Goal: Use online tool/utility: Use online tool/utility

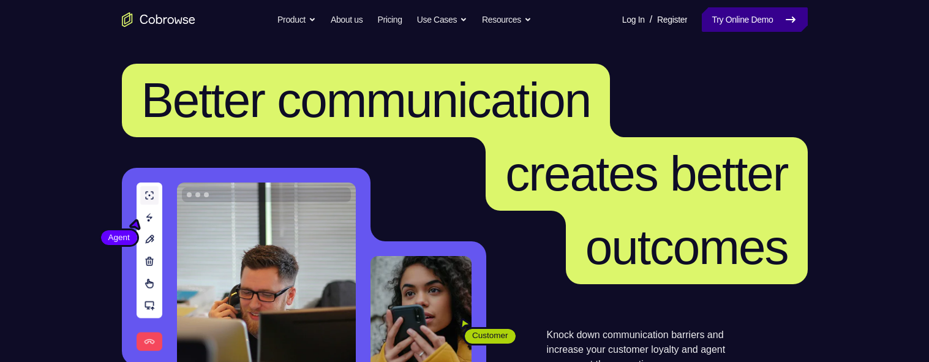
click at [770, 26] on link "Try Online Demo" at bounding box center [754, 19] width 105 height 24
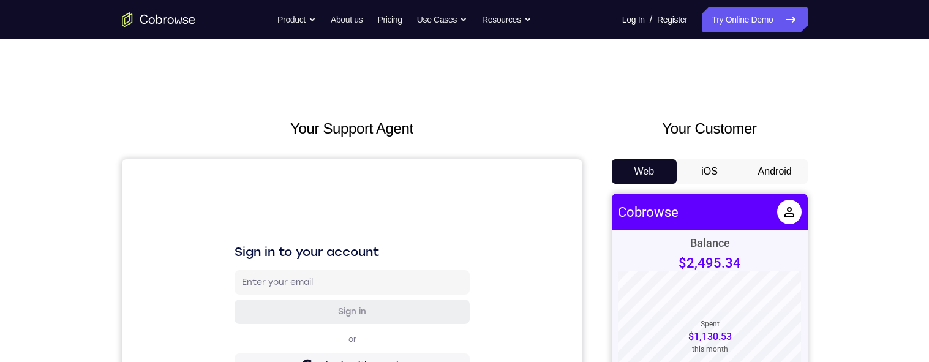
click at [779, 164] on button "Android" at bounding box center [775, 171] width 66 height 24
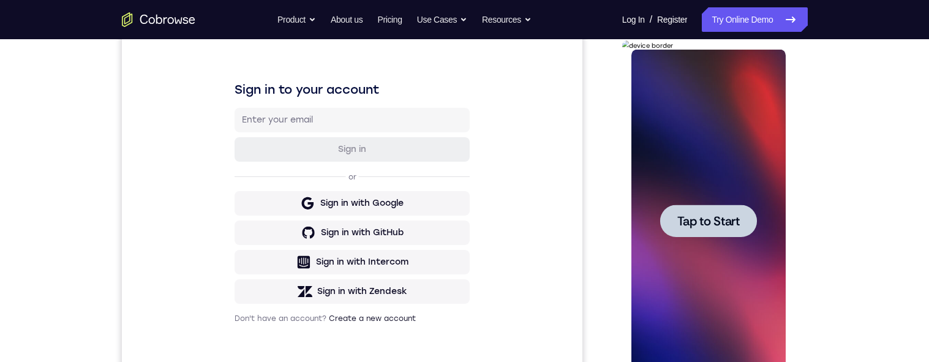
scroll to position [163, 0]
click at [714, 219] on span "Tap to Start" at bounding box center [708, 220] width 62 height 12
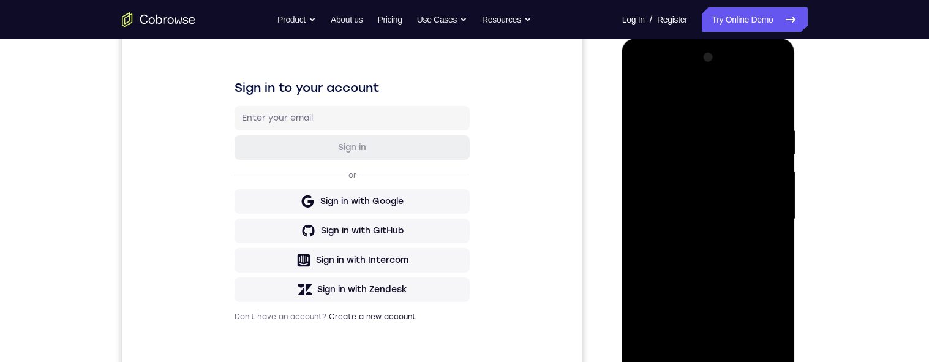
scroll to position [235, 0]
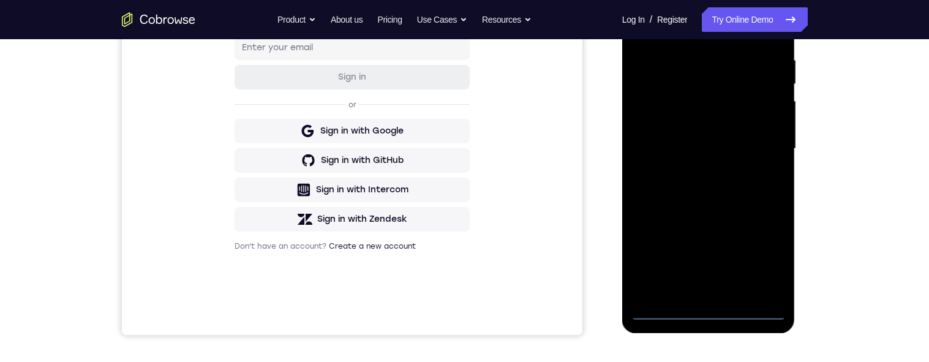
click at [710, 315] on div at bounding box center [708, 148] width 154 height 343
click at [766, 255] on div at bounding box center [708, 148] width 154 height 343
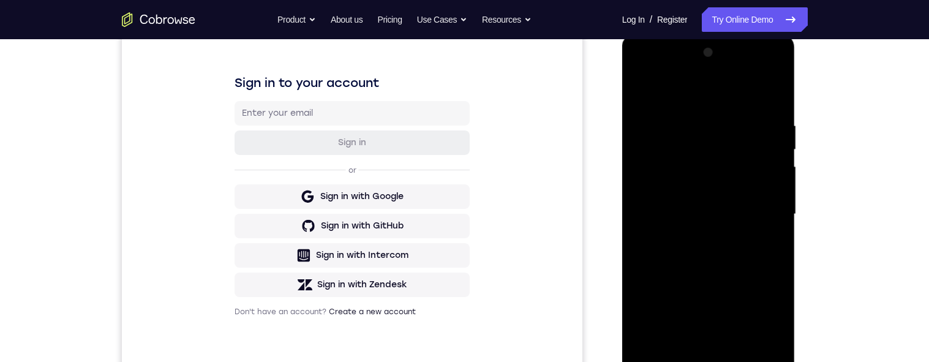
scroll to position [157, 0]
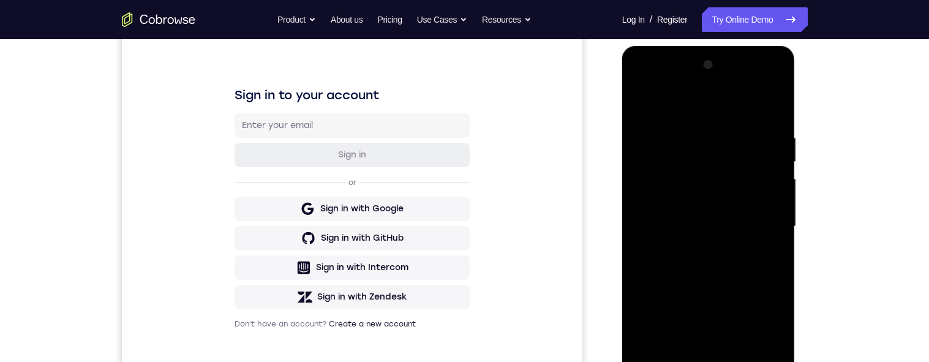
click at [671, 87] on div at bounding box center [708, 226] width 154 height 343
click at [763, 217] on div at bounding box center [708, 226] width 154 height 343
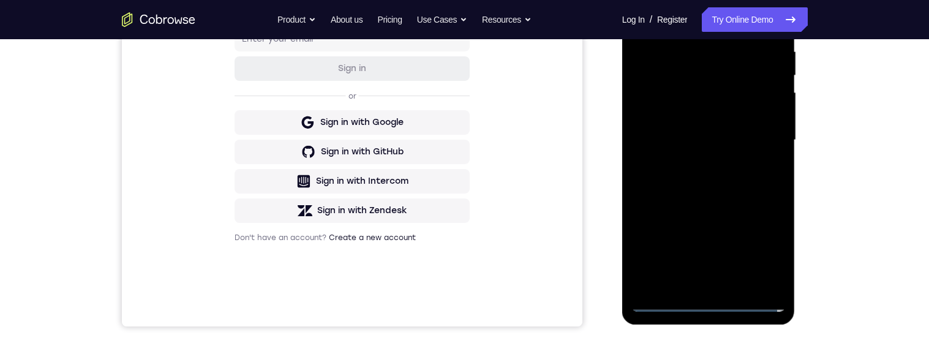
click at [696, 284] on div at bounding box center [708, 140] width 154 height 343
click at [712, 134] on div at bounding box center [708, 140] width 154 height 343
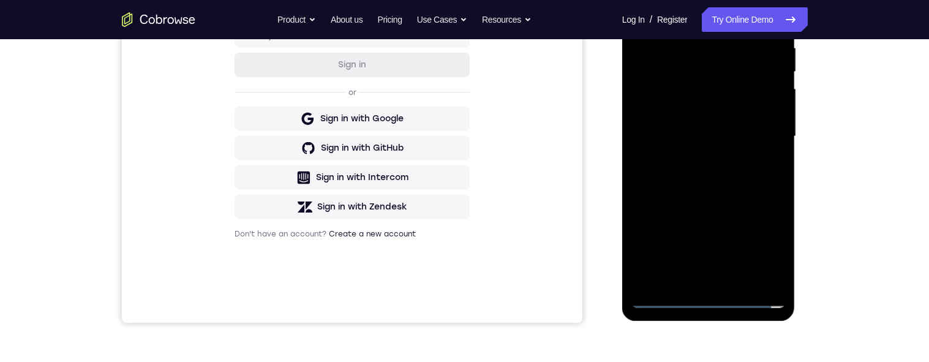
click at [660, 108] on div at bounding box center [708, 136] width 154 height 343
click at [770, 137] on div at bounding box center [708, 136] width 154 height 343
click at [699, 175] on div at bounding box center [708, 136] width 154 height 343
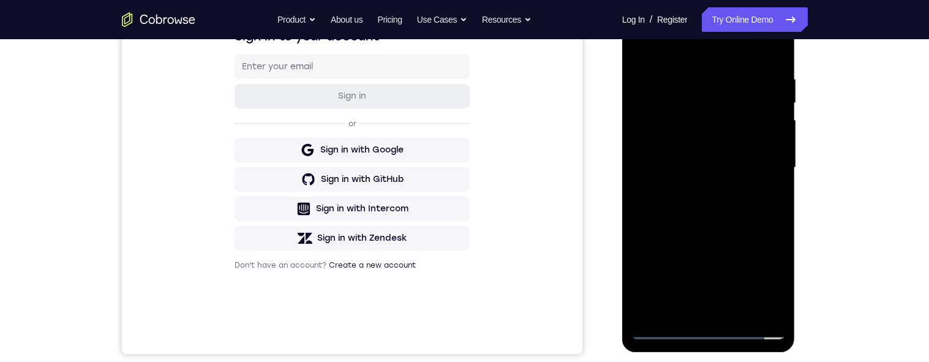
scroll to position [235, 0]
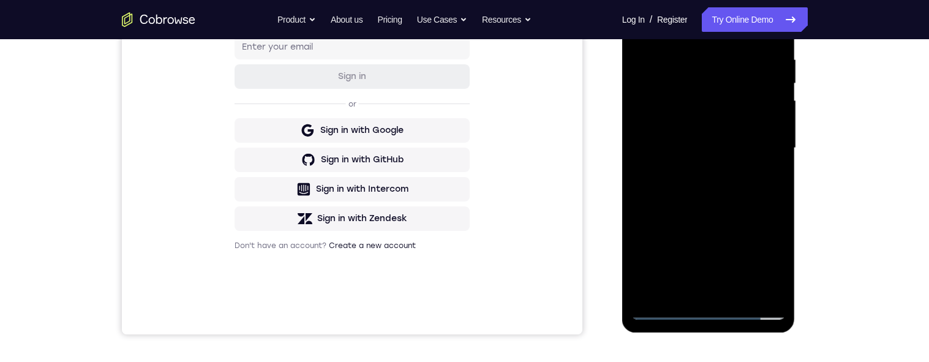
click at [714, 216] on div at bounding box center [708, 148] width 154 height 343
click at [727, 195] on div at bounding box center [708, 147] width 154 height 343
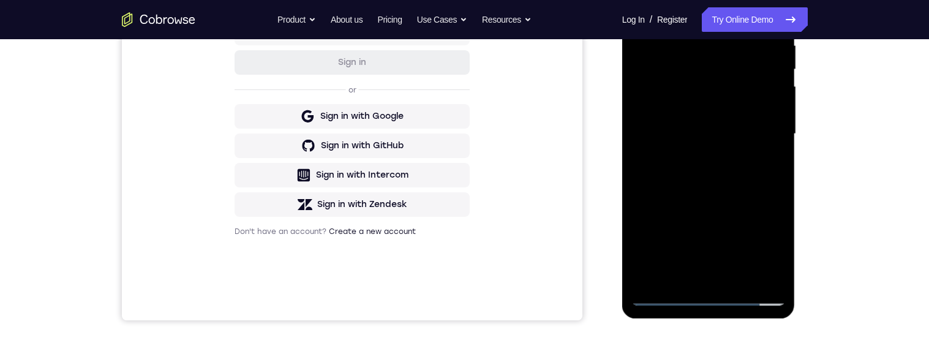
scroll to position [312, 0]
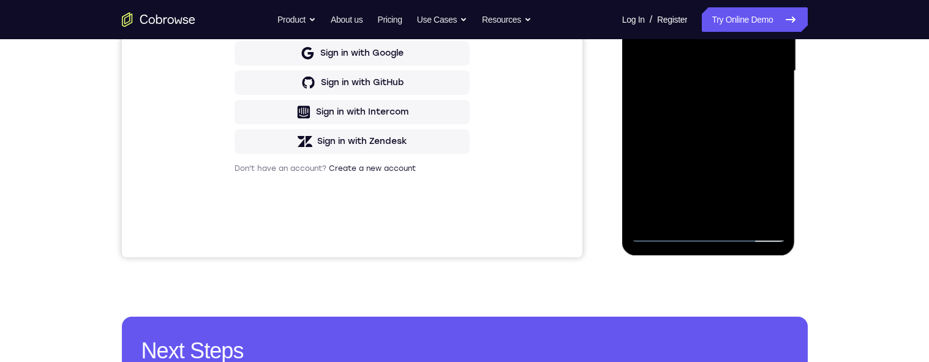
click at [740, 215] on div at bounding box center [708, 71] width 154 height 343
click at [729, 137] on div at bounding box center [708, 71] width 154 height 343
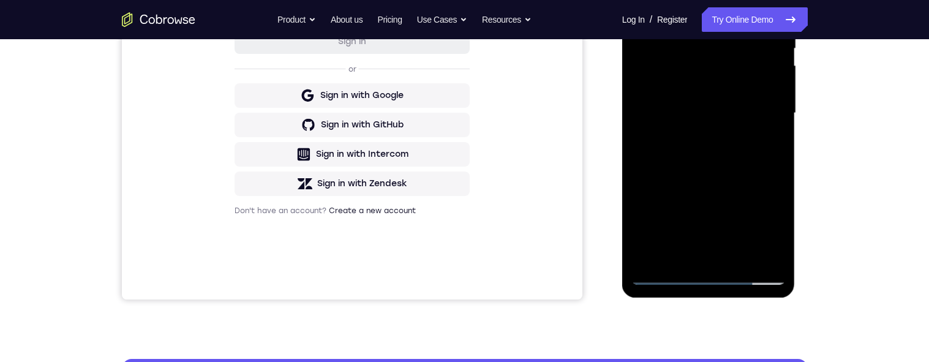
click at [717, 179] on div at bounding box center [708, 113] width 154 height 343
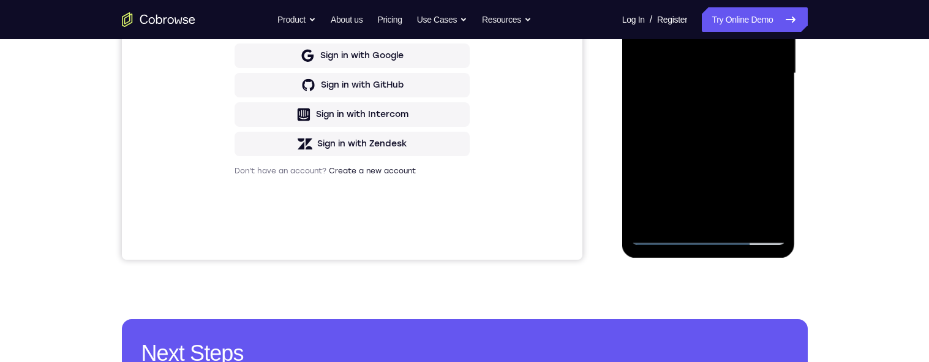
click at [700, 178] on div at bounding box center [708, 73] width 154 height 343
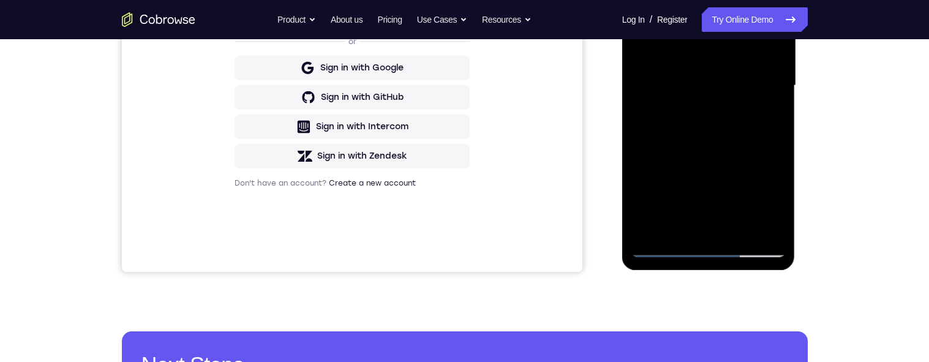
scroll to position [265, 0]
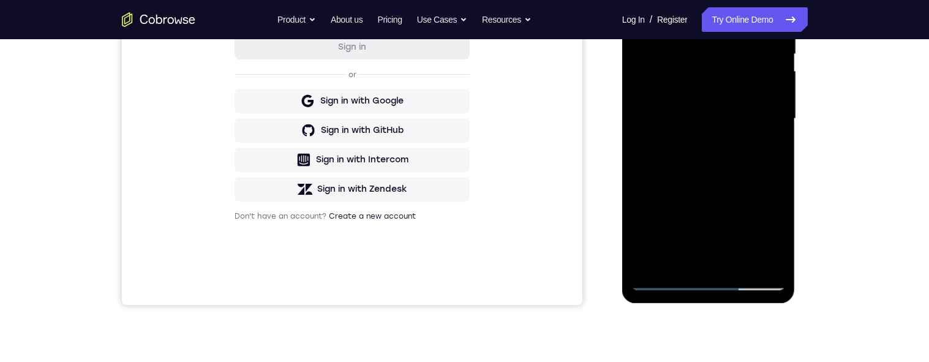
click at [770, 148] on div at bounding box center [708, 118] width 154 height 343
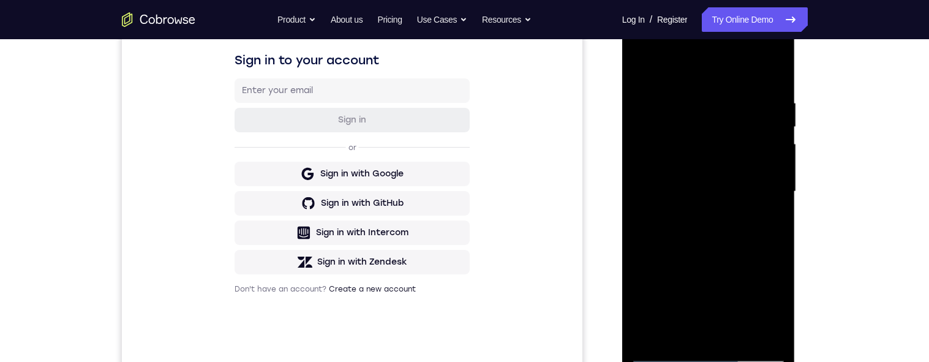
scroll to position [170, 0]
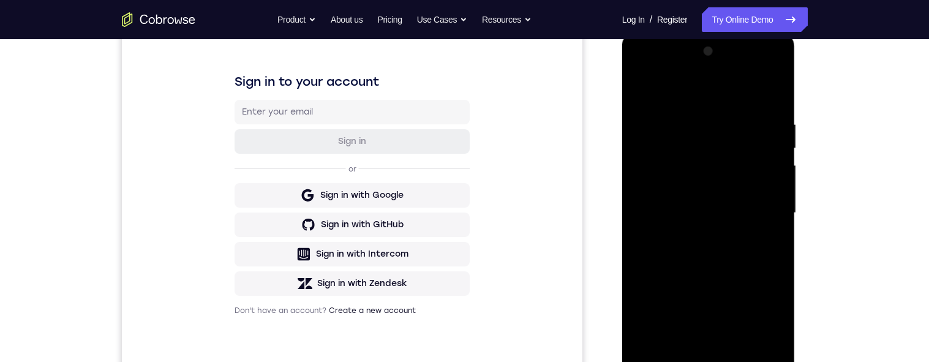
click at [638, 94] on div at bounding box center [708, 213] width 154 height 343
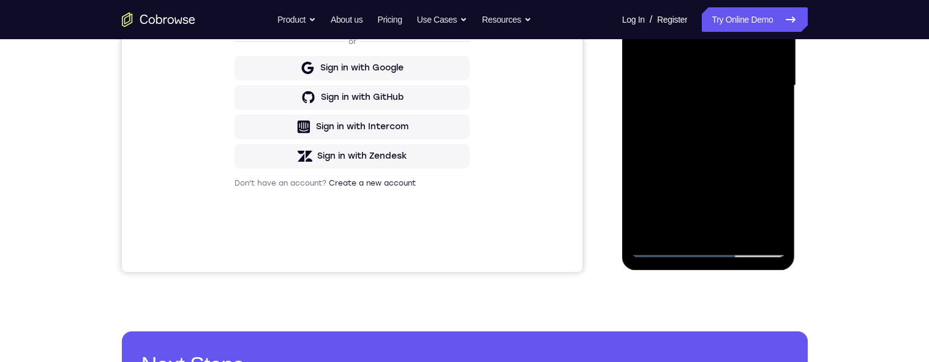
click at [712, 183] on div at bounding box center [708, 85] width 154 height 343
click at [776, 197] on div at bounding box center [708, 85] width 154 height 343
click at [768, 116] on div at bounding box center [708, 85] width 154 height 343
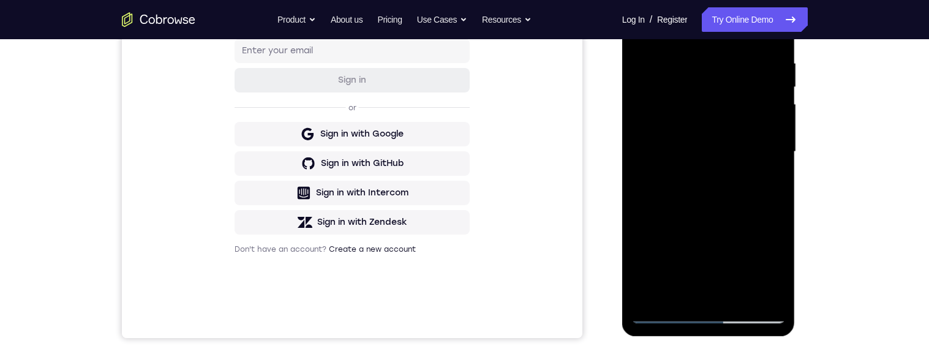
click at [644, 31] on div at bounding box center [708, 151] width 154 height 343
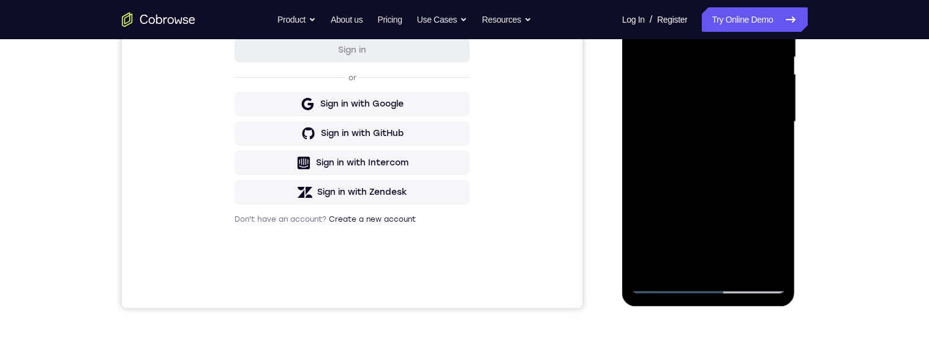
scroll to position [296, 0]
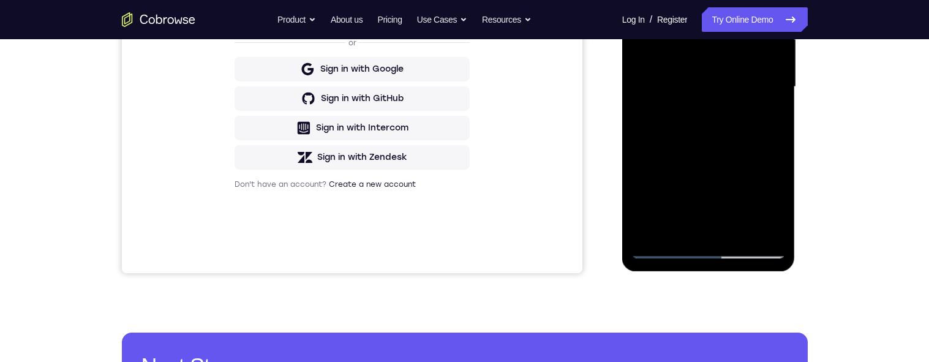
click at [727, 160] on div at bounding box center [708, 86] width 154 height 343
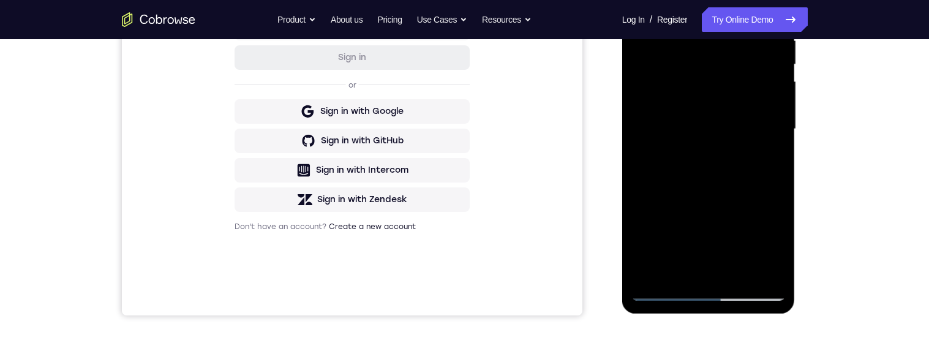
scroll to position [308, 0]
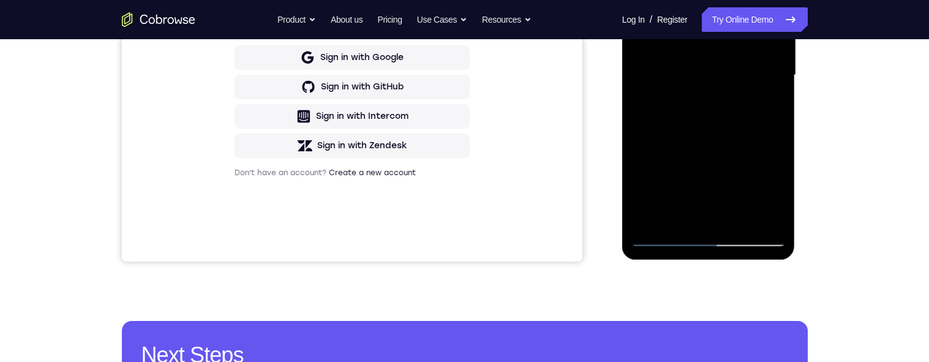
click at [690, 215] on div at bounding box center [708, 75] width 154 height 343
click at [770, 108] on div at bounding box center [708, 75] width 154 height 343
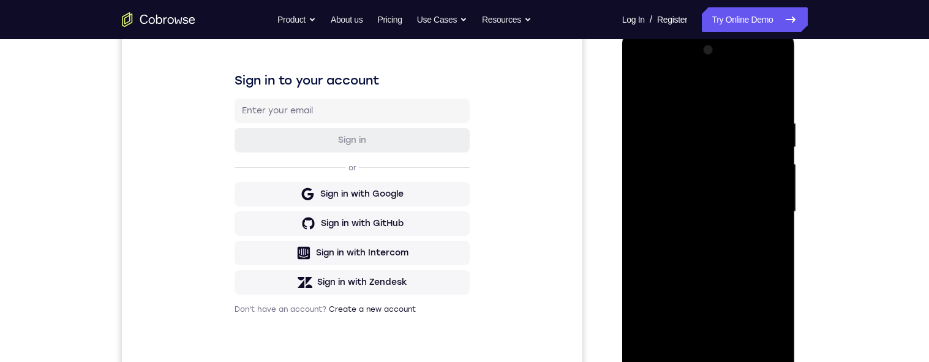
scroll to position [170, 0]
click at [643, 92] on div at bounding box center [708, 213] width 154 height 343
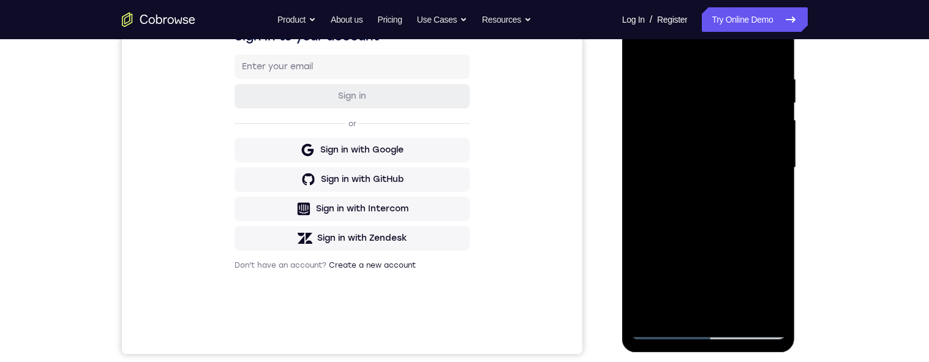
scroll to position [251, 0]
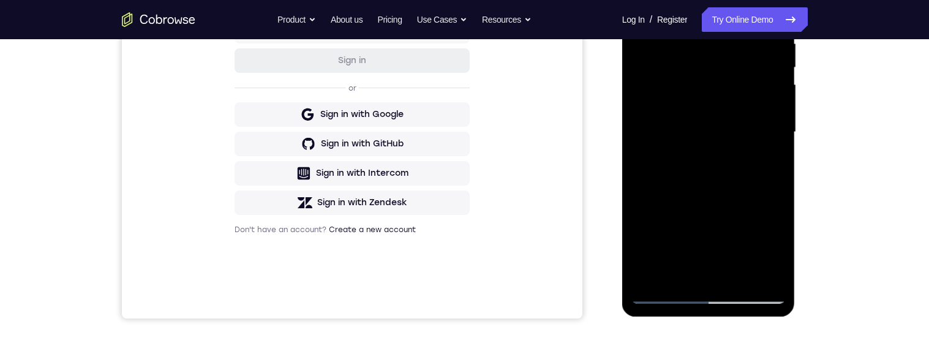
click at [736, 127] on div at bounding box center [708, 132] width 154 height 343
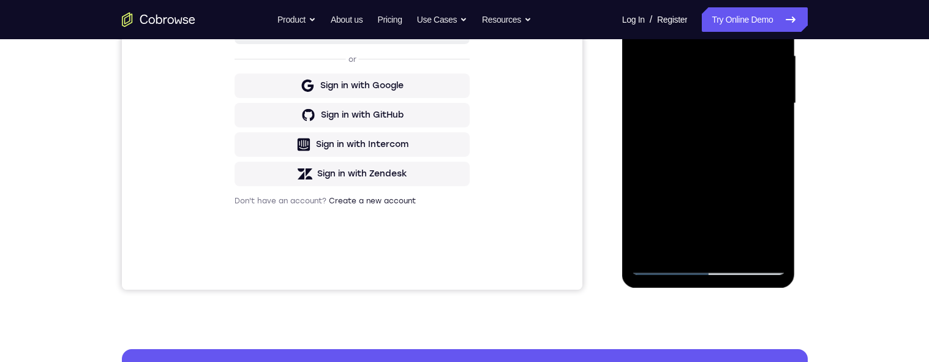
scroll to position [287, 0]
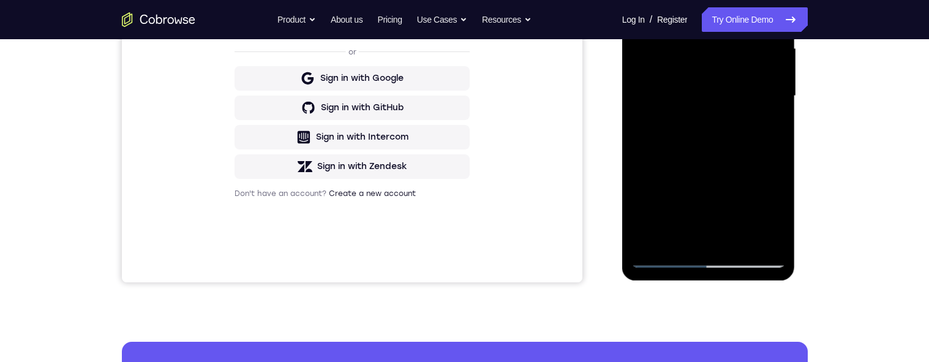
click at [693, 236] on div at bounding box center [708, 96] width 154 height 343
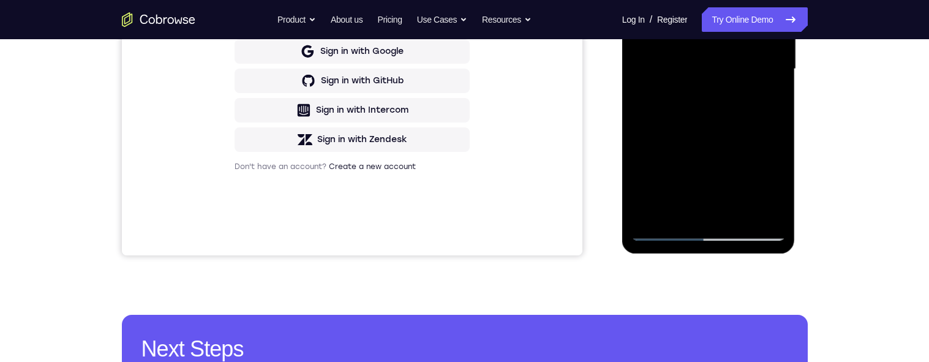
click at [770, 100] on div at bounding box center [708, 69] width 154 height 343
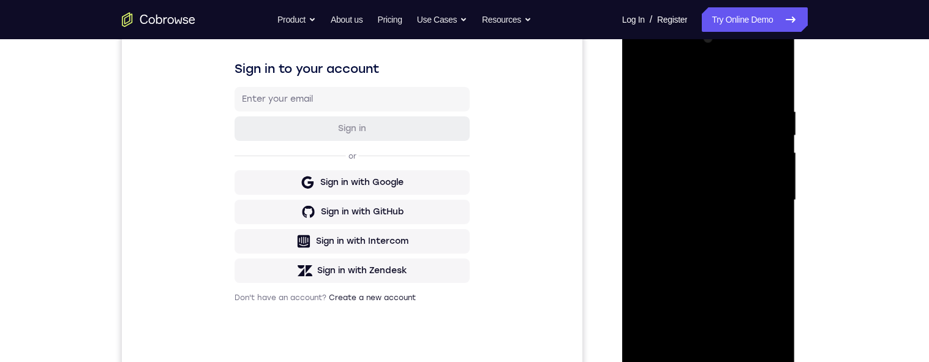
click at [640, 80] on div at bounding box center [708, 200] width 154 height 343
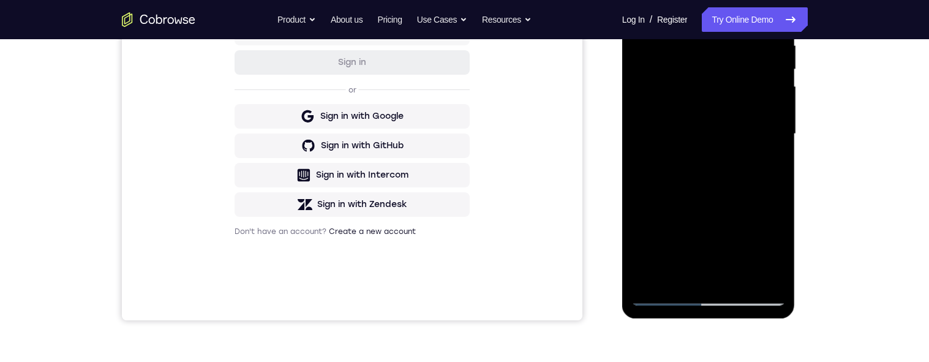
scroll to position [249, 0]
click at [716, 154] on div at bounding box center [708, 134] width 154 height 343
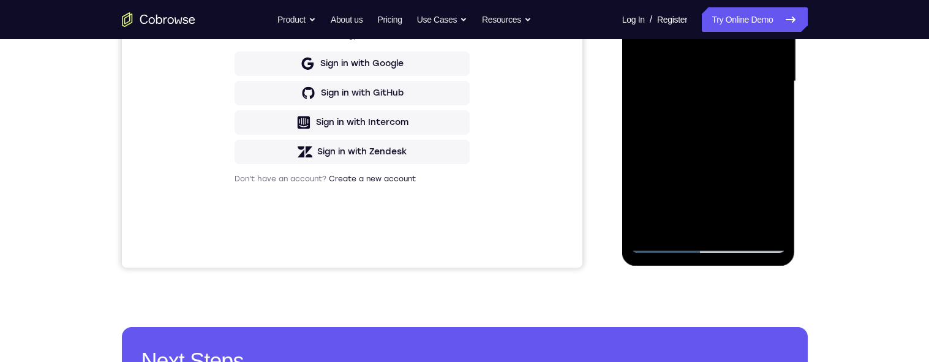
scroll to position [304, 0]
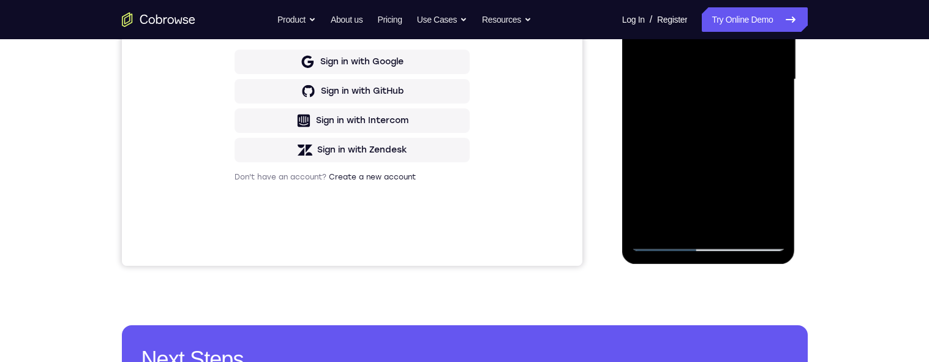
click at [685, 217] on div at bounding box center [708, 79] width 154 height 343
click at [770, 113] on div at bounding box center [708, 79] width 154 height 343
click at [770, 110] on div at bounding box center [708, 79] width 154 height 343
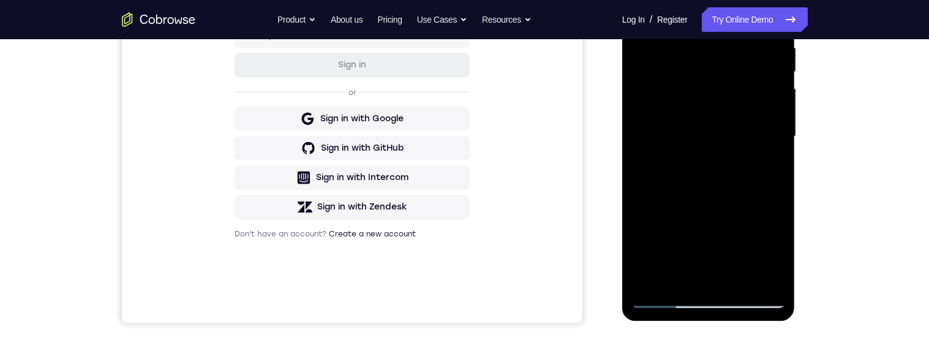
scroll to position [175, 0]
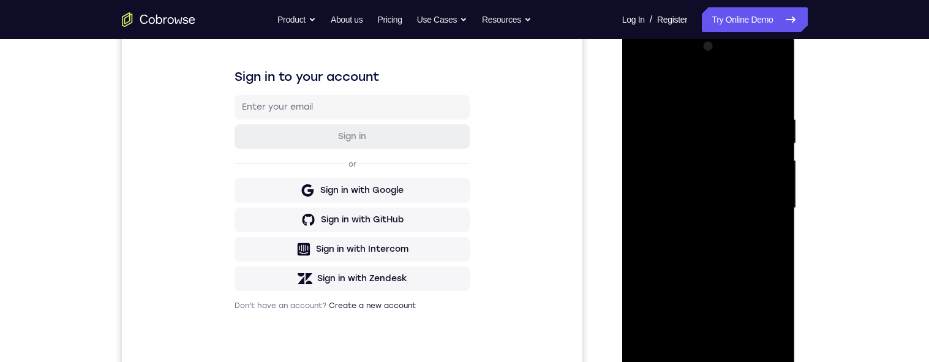
click at [644, 92] on div at bounding box center [708, 208] width 154 height 343
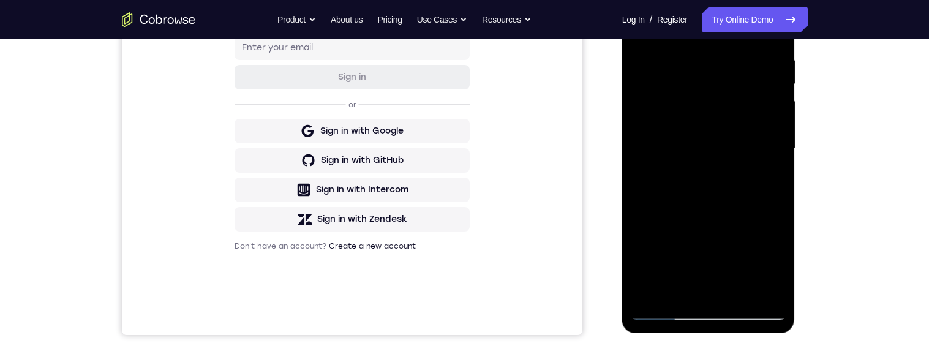
scroll to position [238, 0]
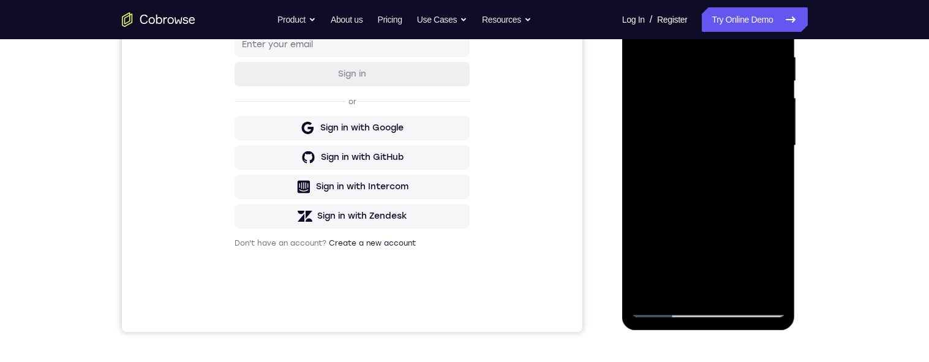
click at [728, 128] on div at bounding box center [708, 145] width 154 height 343
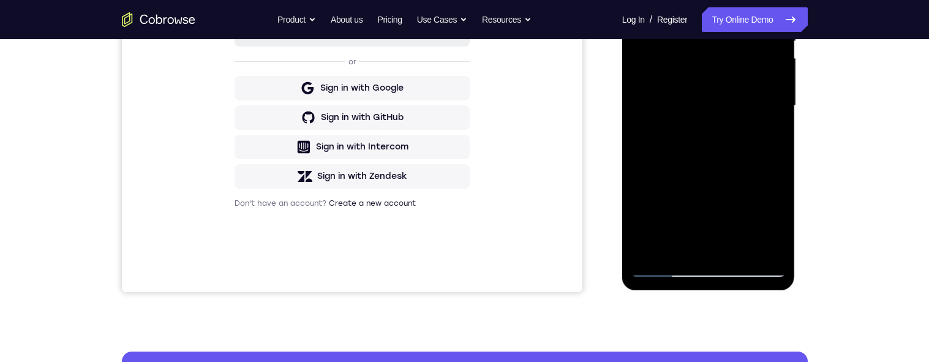
scroll to position [288, 0]
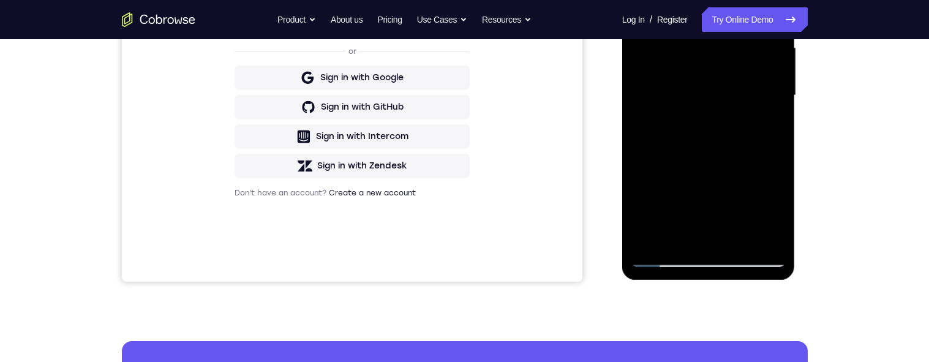
click at [768, 126] on div at bounding box center [708, 95] width 154 height 343
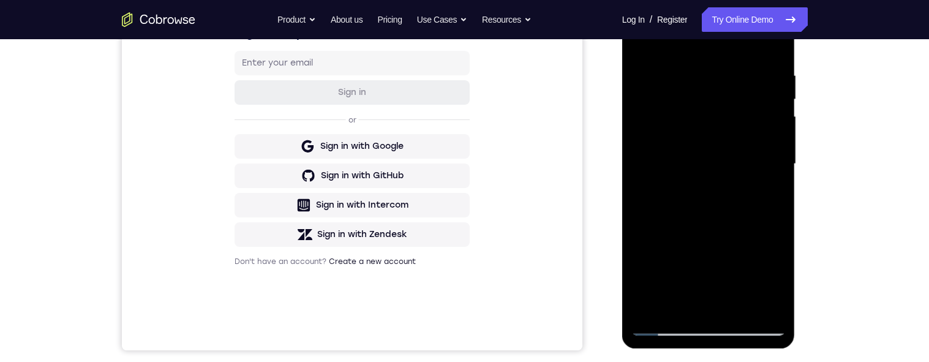
click at [641, 51] on div at bounding box center [708, 164] width 154 height 343
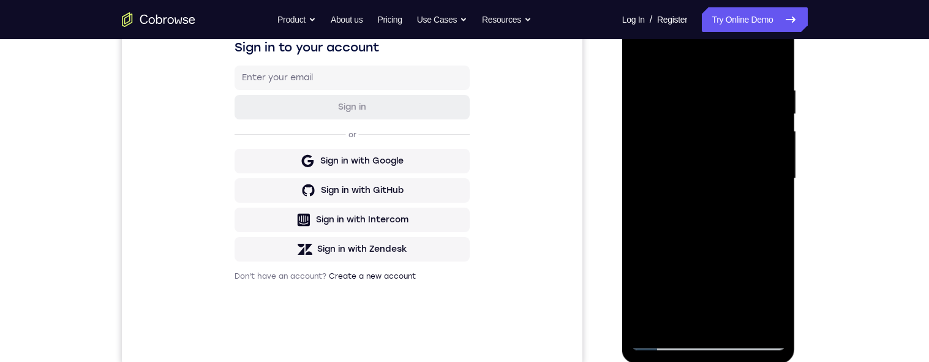
scroll to position [251, 0]
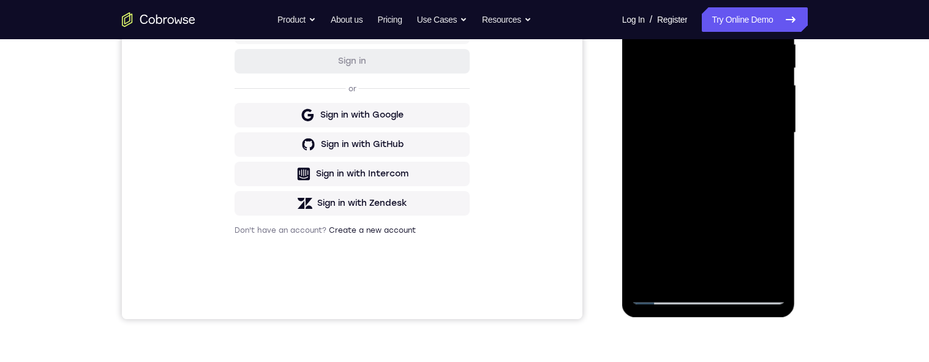
click at [690, 258] on div at bounding box center [708, 132] width 154 height 343
click at [765, 158] on div at bounding box center [708, 132] width 154 height 343
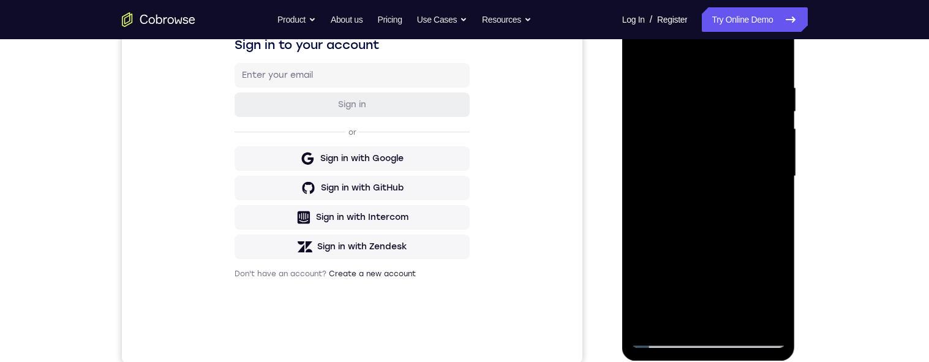
scroll to position [182, 0]
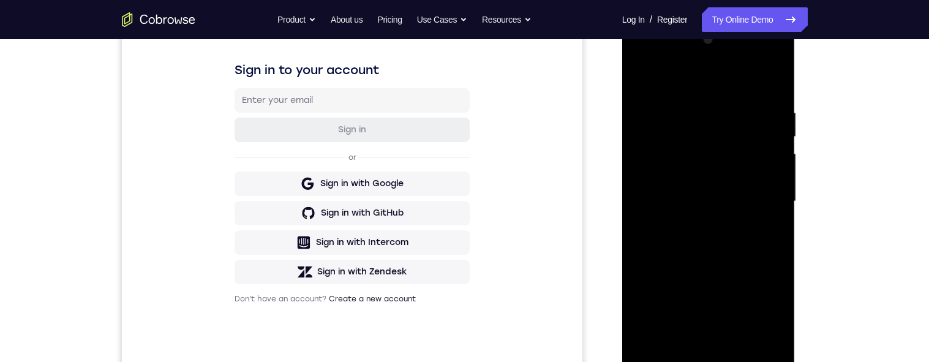
click at [642, 82] on div at bounding box center [708, 201] width 154 height 343
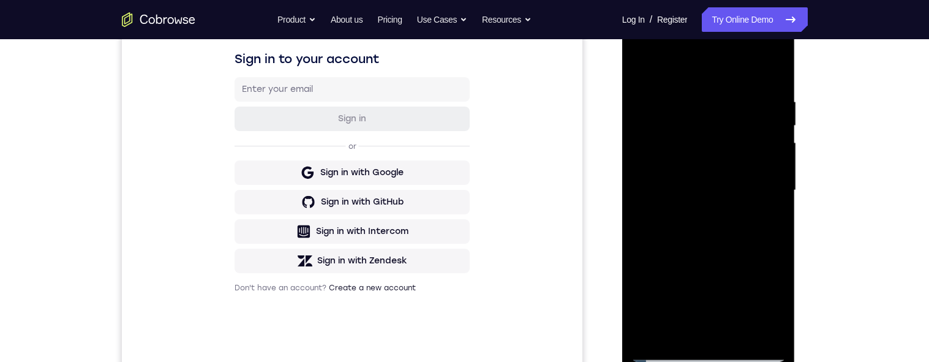
click at [740, 164] on div at bounding box center [708, 190] width 154 height 343
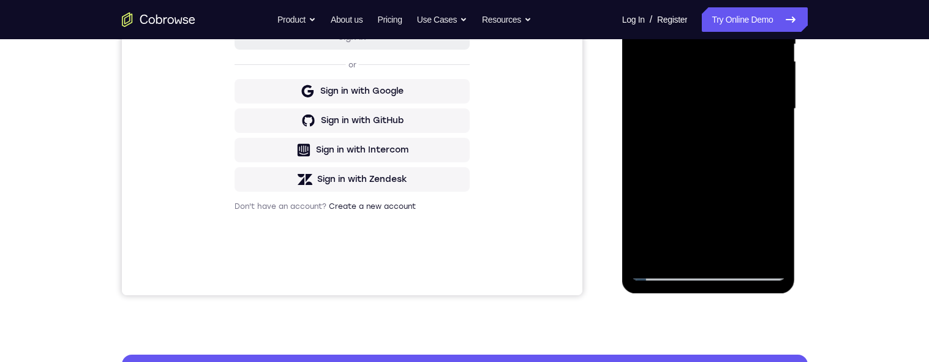
scroll to position [206, 0]
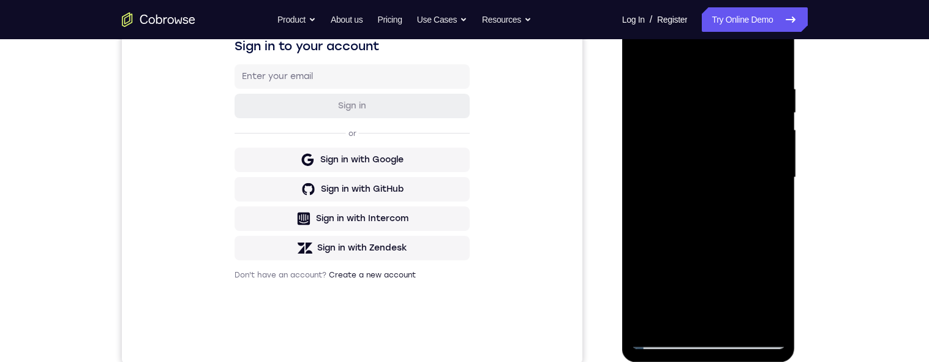
click at [644, 58] on div at bounding box center [708, 177] width 154 height 343
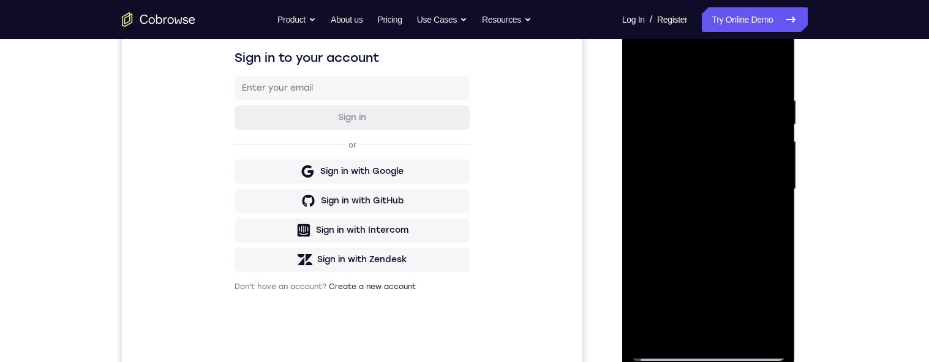
click at [648, 62] on div at bounding box center [708, 189] width 154 height 343
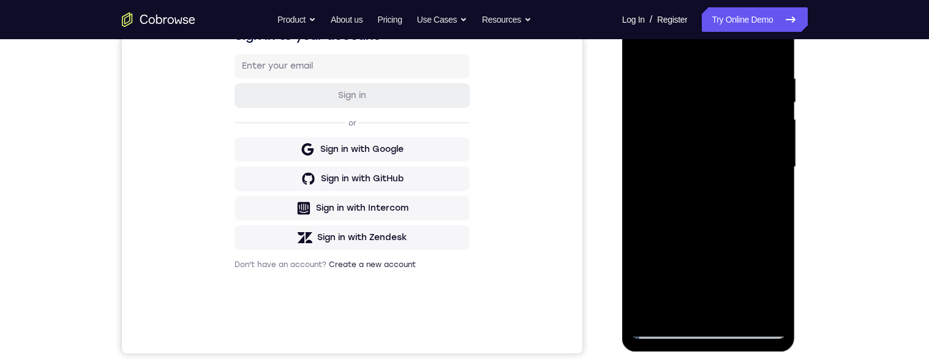
click at [693, 70] on div at bounding box center [708, 167] width 154 height 343
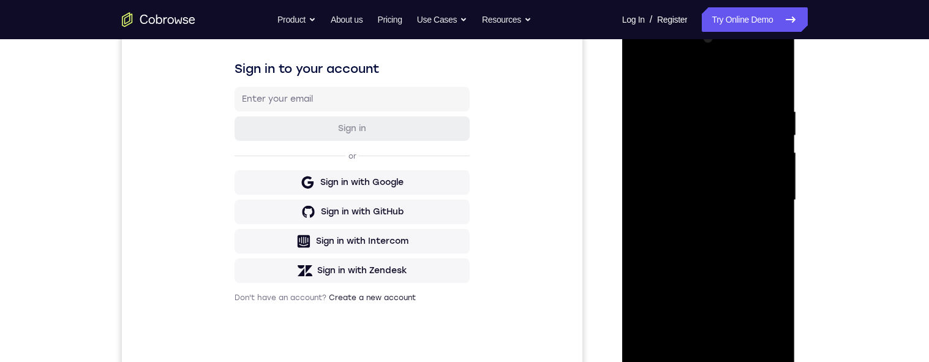
scroll to position [208, 0]
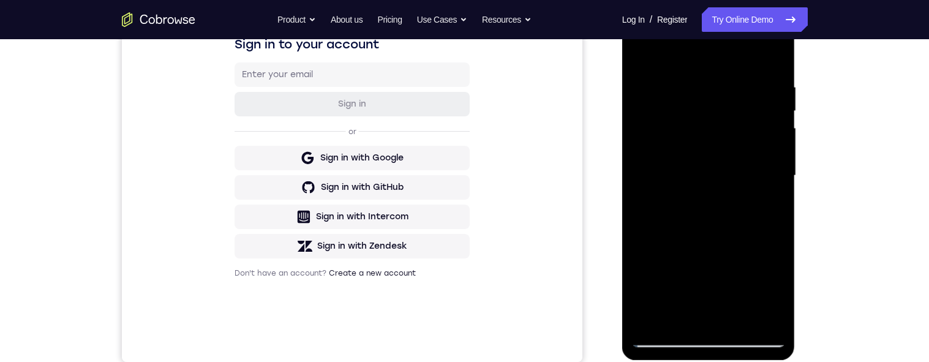
click at [767, 150] on div at bounding box center [708, 175] width 154 height 343
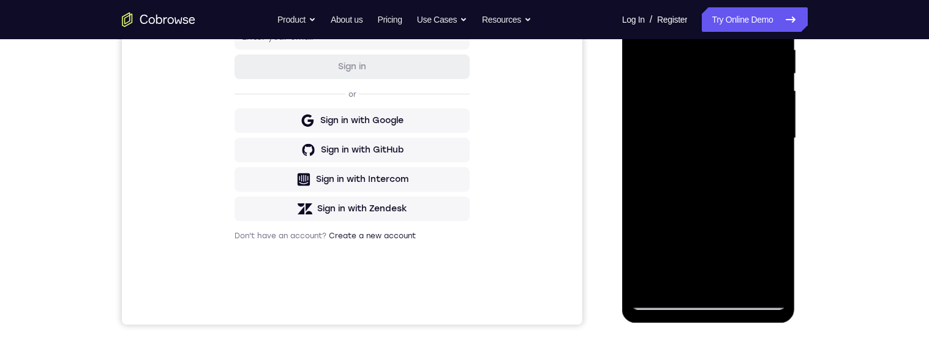
scroll to position [247, 0]
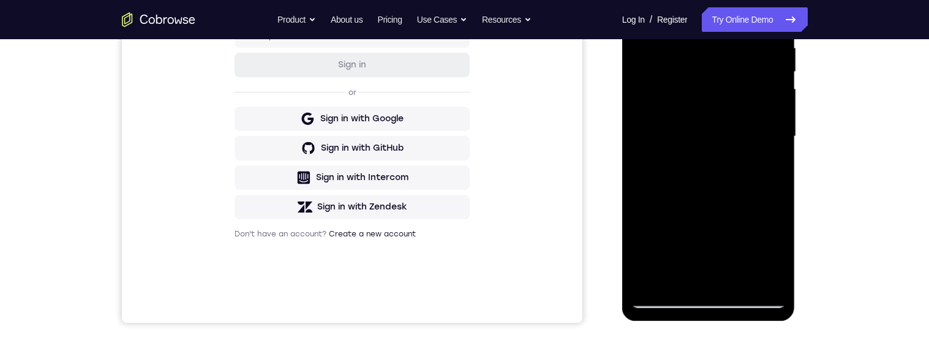
click at [770, 105] on div at bounding box center [708, 136] width 154 height 343
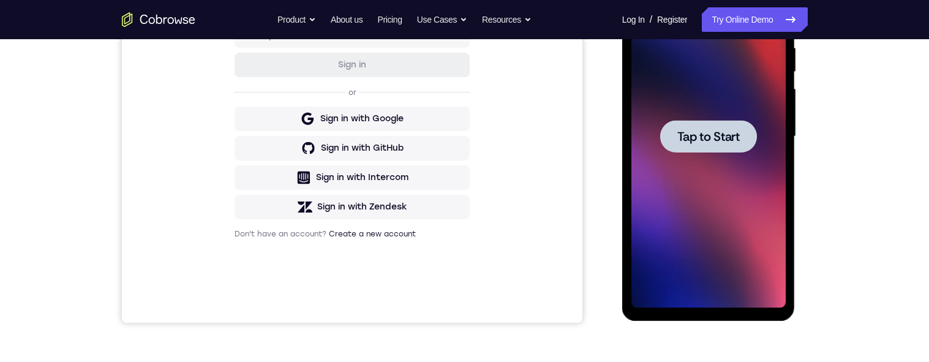
click at [695, 146] on div at bounding box center [708, 136] width 97 height 32
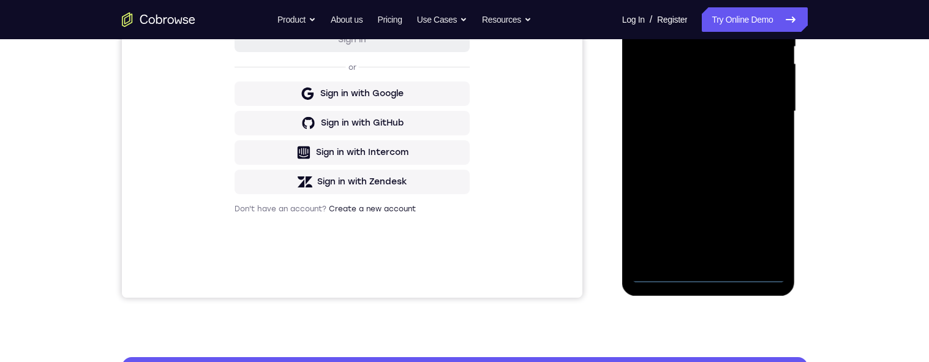
scroll to position [324, 0]
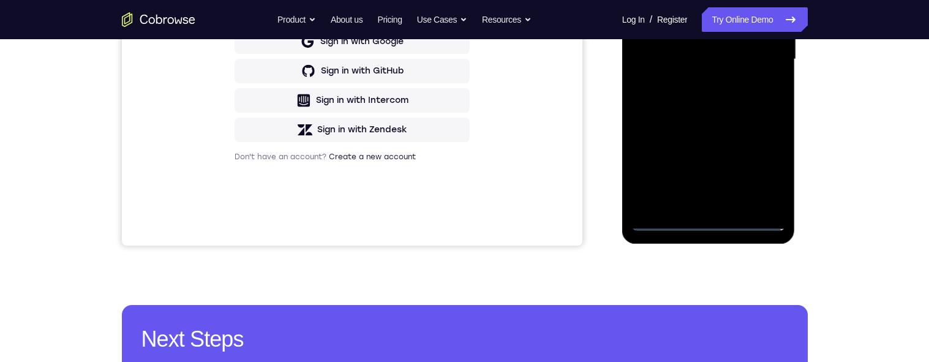
click at [712, 219] on div at bounding box center [708, 59] width 154 height 343
click at [709, 220] on div at bounding box center [708, 59] width 154 height 343
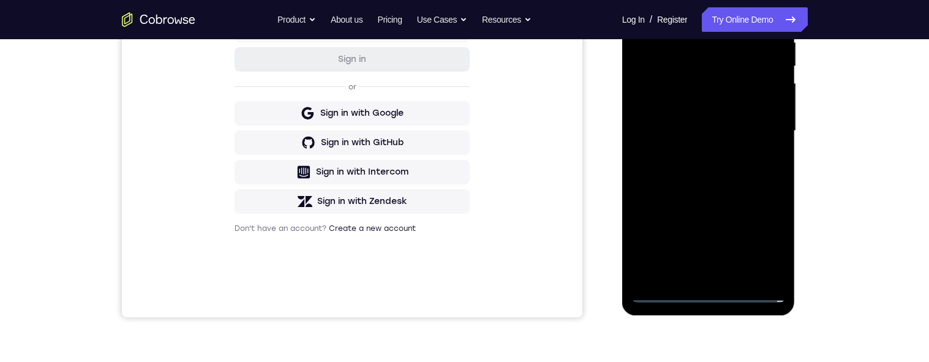
scroll to position [216, 0]
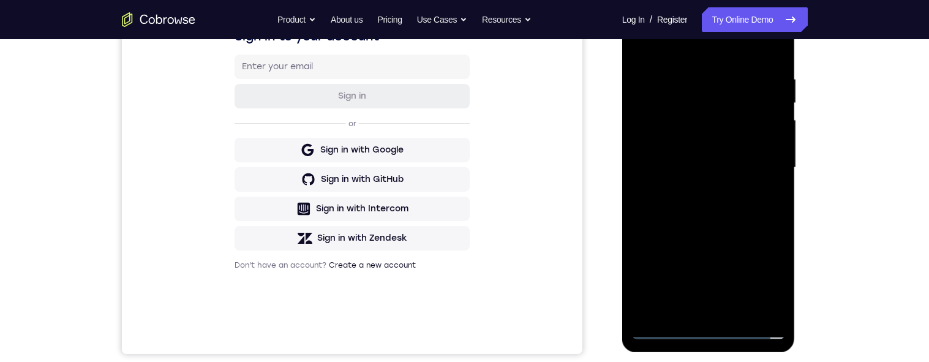
click at [769, 274] on div at bounding box center [708, 167] width 154 height 343
click at [766, 279] on div at bounding box center [708, 167] width 154 height 343
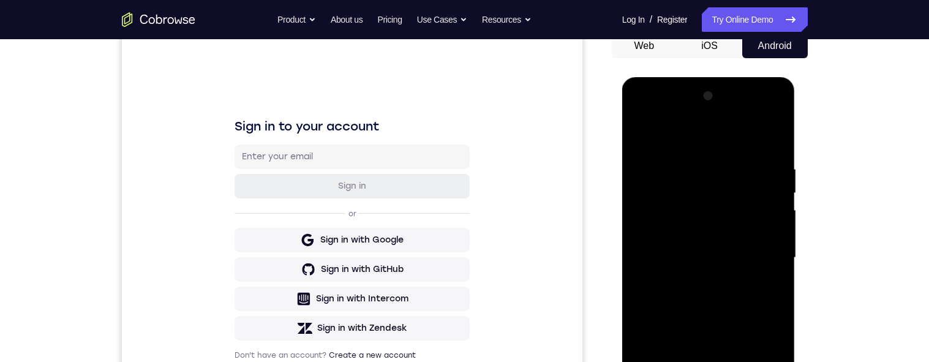
click at [671, 113] on div at bounding box center [708, 257] width 154 height 343
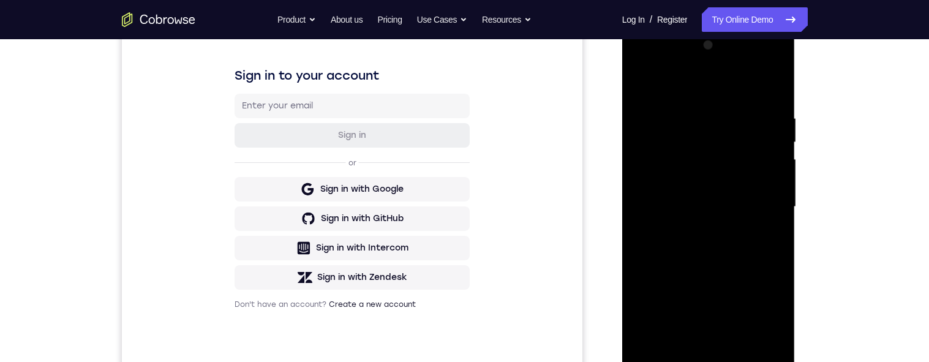
scroll to position [194, 0]
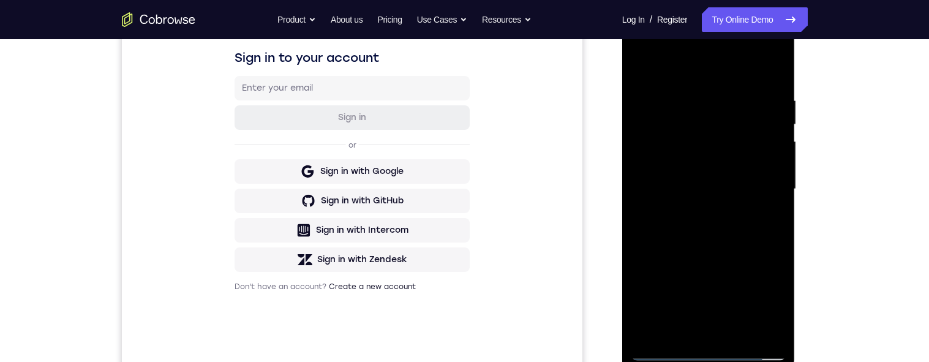
click at [761, 194] on div at bounding box center [708, 189] width 154 height 343
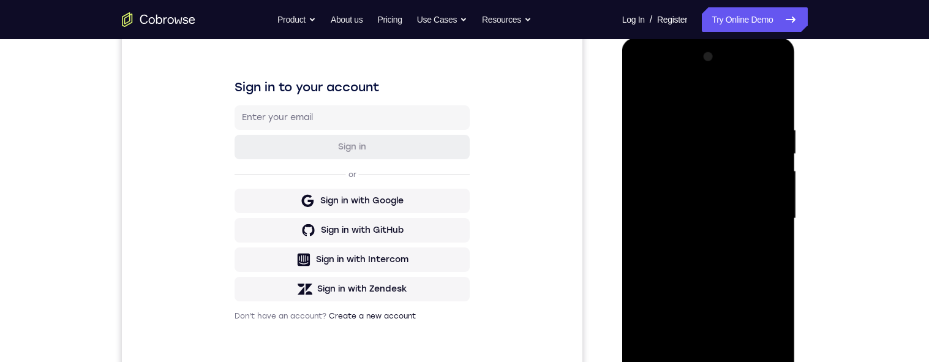
scroll to position [160, 0]
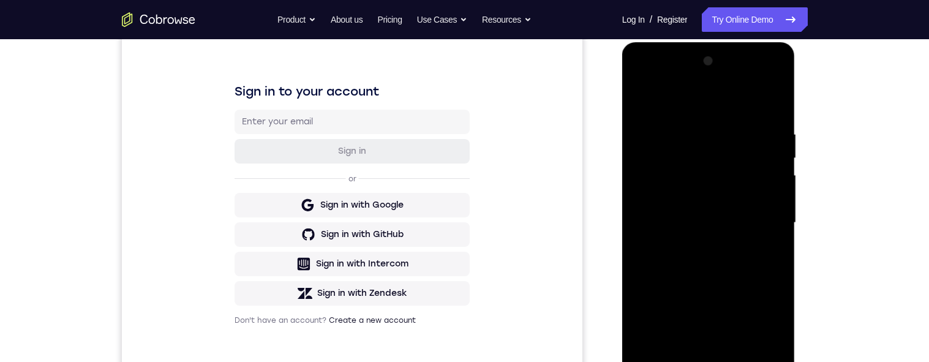
click at [765, 222] on div at bounding box center [708, 222] width 154 height 343
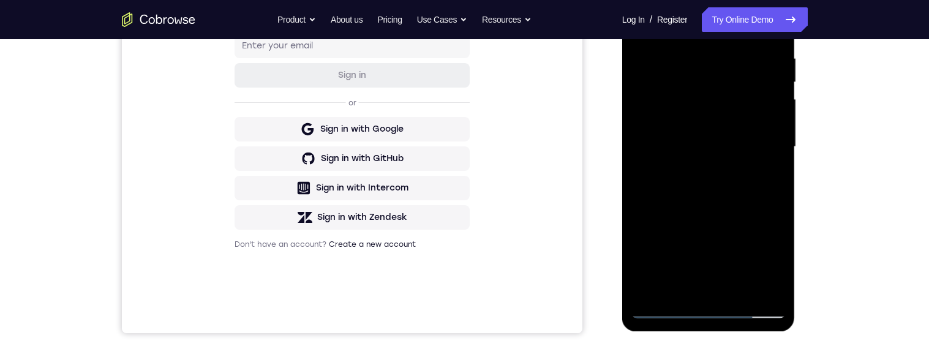
click at [698, 176] on div at bounding box center [708, 147] width 154 height 343
click at [695, 174] on div at bounding box center [708, 147] width 154 height 343
click at [700, 131] on div at bounding box center [708, 147] width 154 height 343
click at [659, 127] on div at bounding box center [708, 147] width 154 height 343
click at [666, 97] on div at bounding box center [708, 147] width 154 height 343
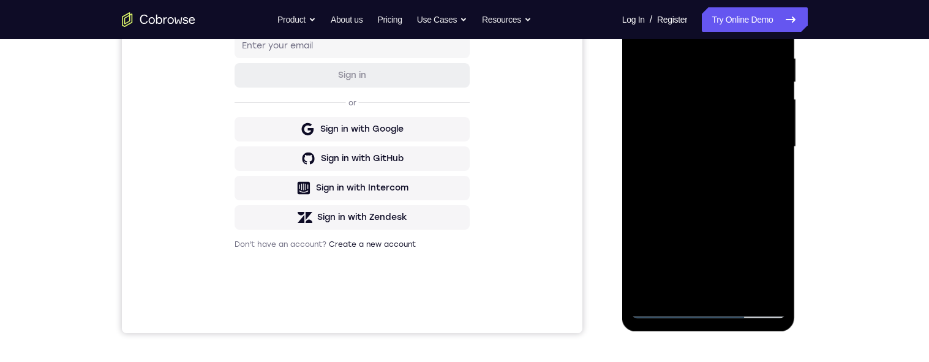
click at [660, 94] on div at bounding box center [708, 147] width 154 height 343
click at [661, 94] on div at bounding box center [708, 147] width 154 height 343
click at [660, 99] on div at bounding box center [708, 147] width 154 height 343
click at [679, 123] on div at bounding box center [708, 147] width 154 height 343
click at [740, 148] on div at bounding box center [708, 147] width 154 height 343
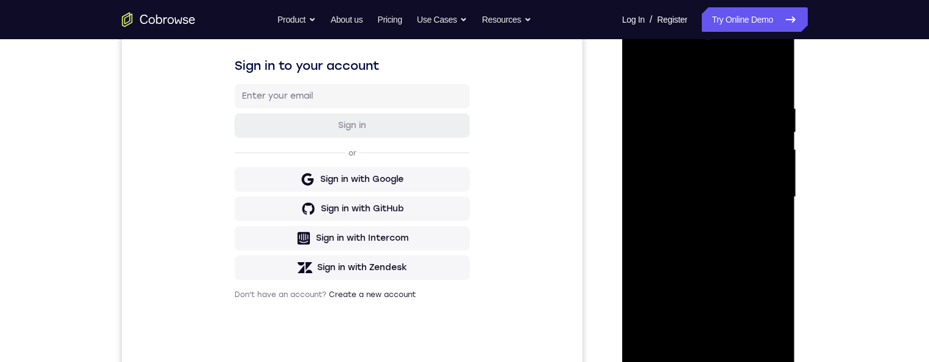
scroll to position [156, 0]
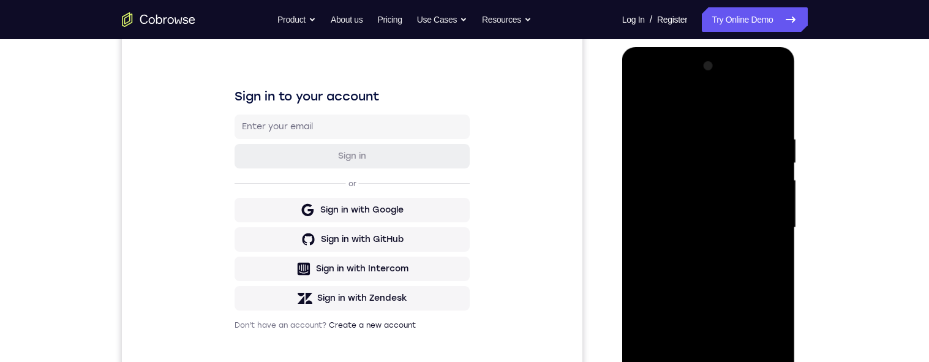
click at [733, 140] on div at bounding box center [708, 227] width 154 height 343
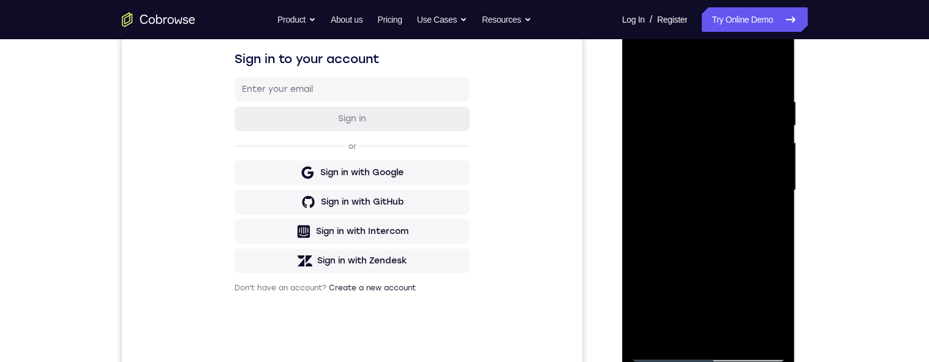
scroll to position [198, 0]
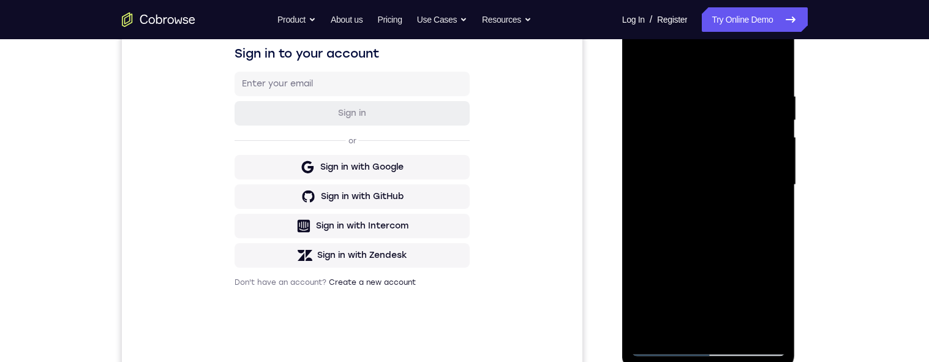
click at [739, 98] on div at bounding box center [708, 184] width 154 height 343
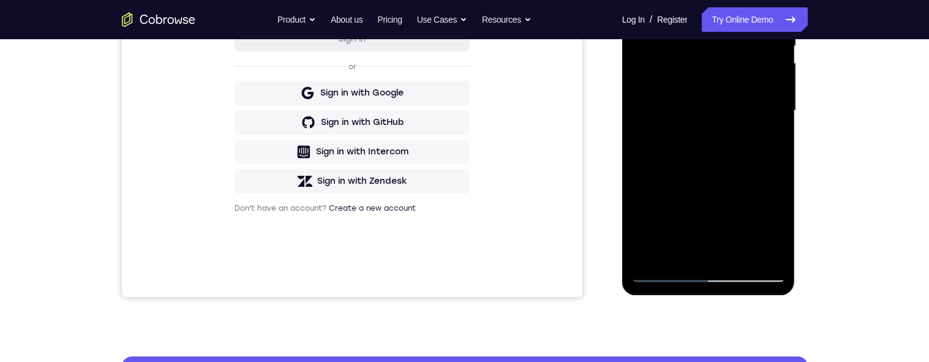
click at [712, 174] on div at bounding box center [708, 110] width 154 height 343
click at [712, 178] on div at bounding box center [708, 110] width 154 height 343
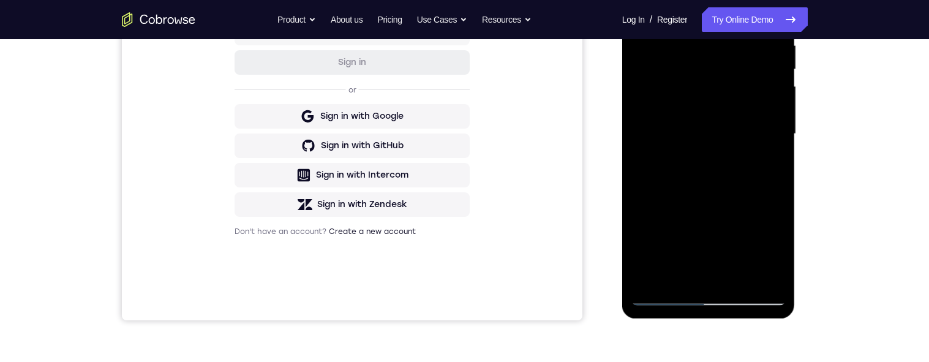
click at [710, 202] on div at bounding box center [708, 134] width 154 height 343
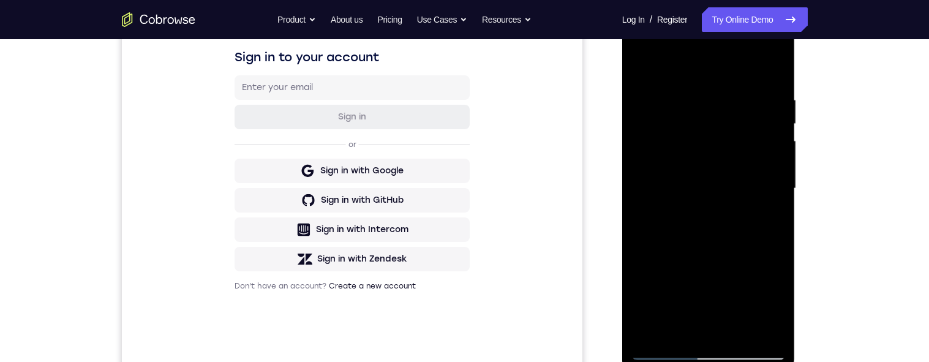
scroll to position [269, 0]
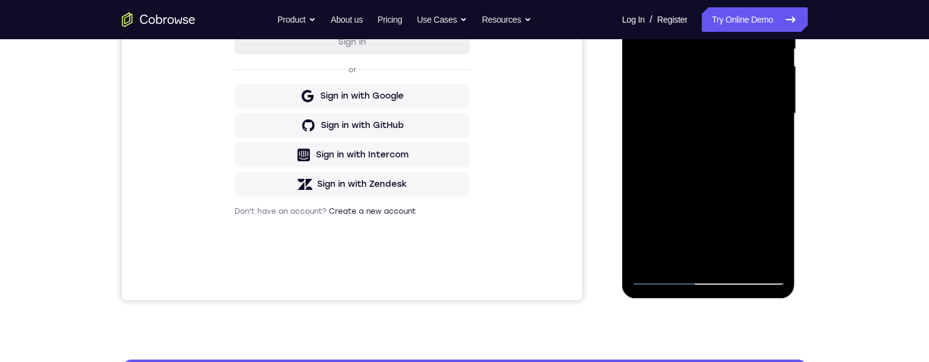
click at [709, 183] on div at bounding box center [708, 113] width 154 height 343
click at [712, 181] on div at bounding box center [708, 113] width 154 height 343
click at [716, 182] on div at bounding box center [708, 113] width 154 height 343
click at [717, 183] on div at bounding box center [708, 113] width 154 height 343
click at [718, 183] on div at bounding box center [708, 113] width 154 height 343
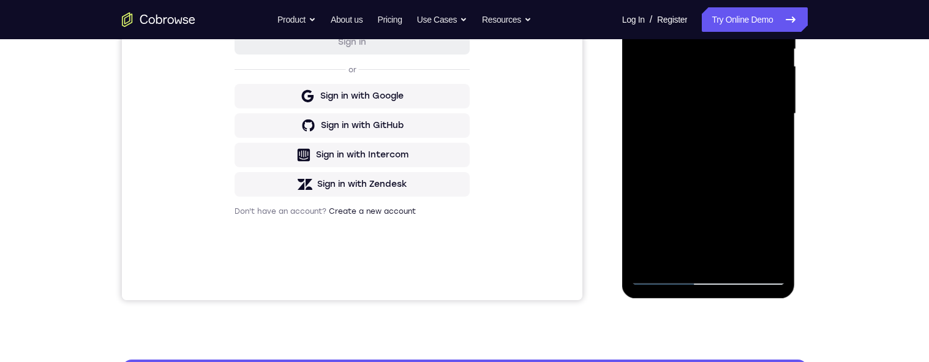
click at [719, 183] on div at bounding box center [708, 113] width 154 height 343
click at [719, 181] on div at bounding box center [708, 113] width 154 height 343
click at [716, 162] on div at bounding box center [708, 113] width 154 height 343
click at [704, 159] on div at bounding box center [708, 113] width 154 height 343
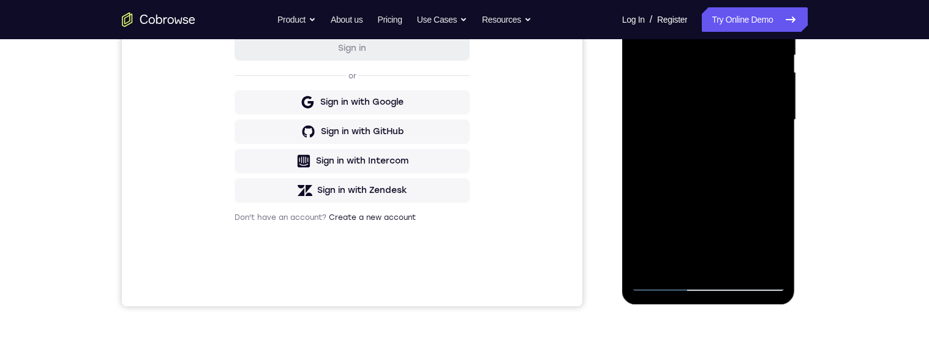
scroll to position [299, 0]
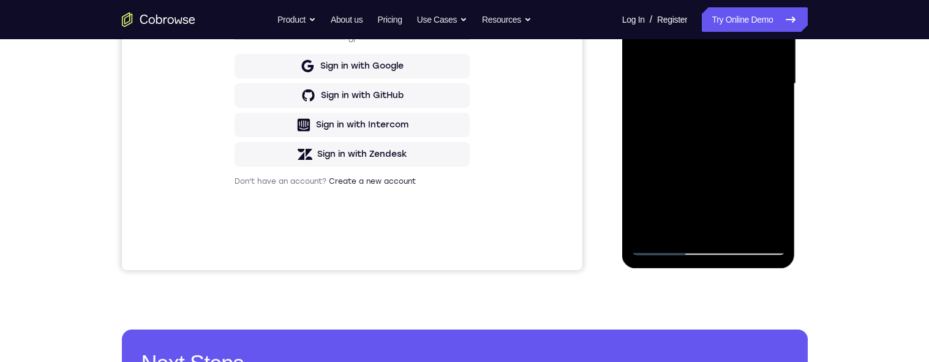
click at [719, 133] on div at bounding box center [708, 83] width 154 height 343
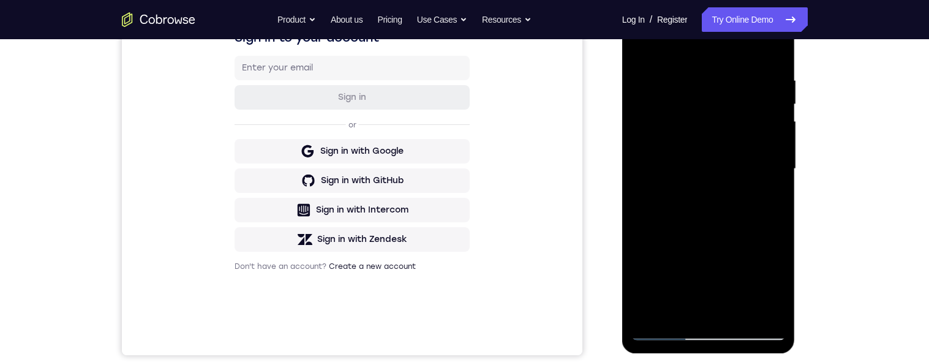
scroll to position [218, 0]
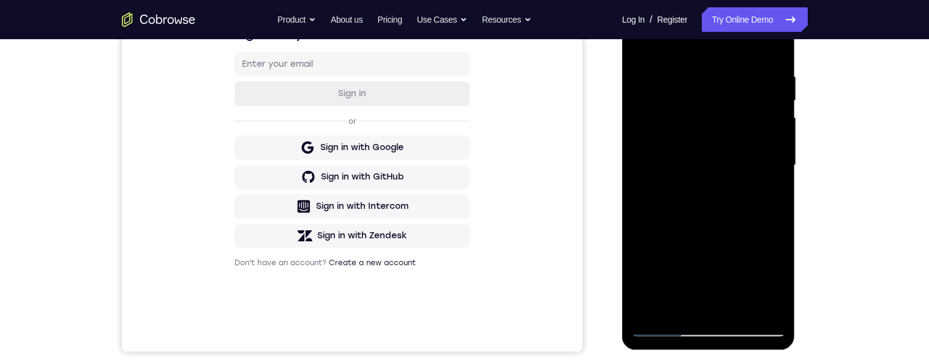
click at [718, 214] on div at bounding box center [708, 165] width 154 height 343
click at [712, 210] on div at bounding box center [708, 165] width 154 height 343
click at [712, 214] on div at bounding box center [708, 165] width 154 height 343
click at [715, 213] on div at bounding box center [708, 165] width 154 height 343
click at [715, 216] on div at bounding box center [708, 165] width 154 height 343
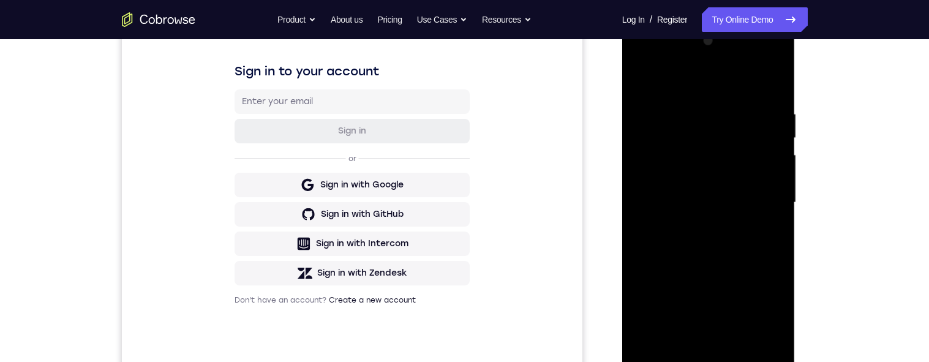
scroll to position [162, 0]
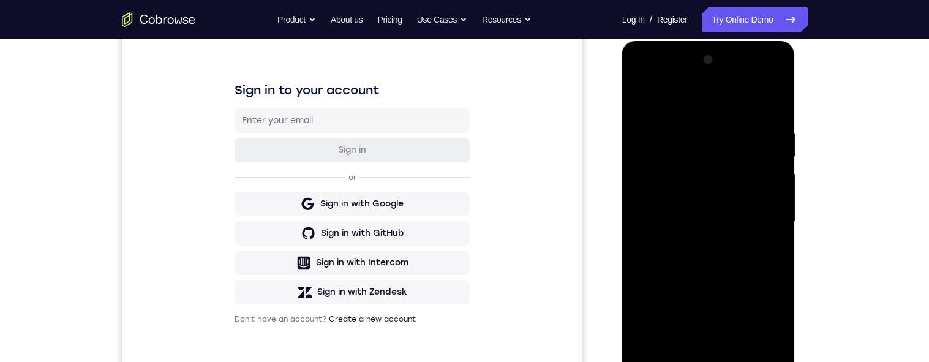
click at [776, 113] on div at bounding box center [708, 221] width 154 height 343
click at [777, 115] on div at bounding box center [708, 221] width 154 height 343
click at [775, 115] on div at bounding box center [708, 221] width 154 height 343
click at [777, 116] on div at bounding box center [708, 221] width 154 height 343
click at [778, 115] on div at bounding box center [708, 221] width 154 height 343
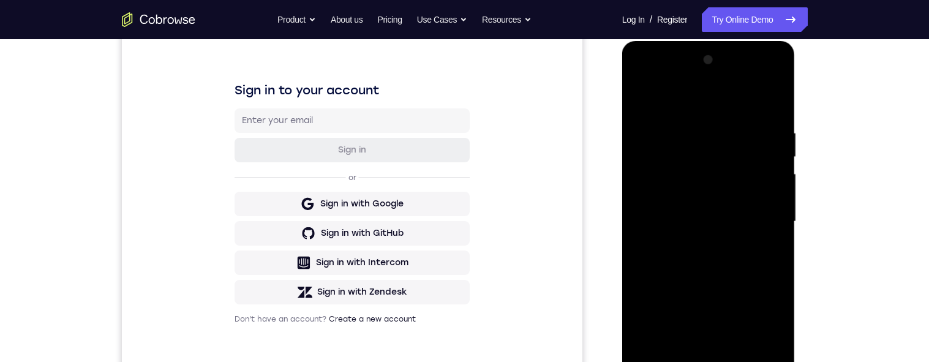
click at [776, 115] on div at bounding box center [708, 221] width 154 height 343
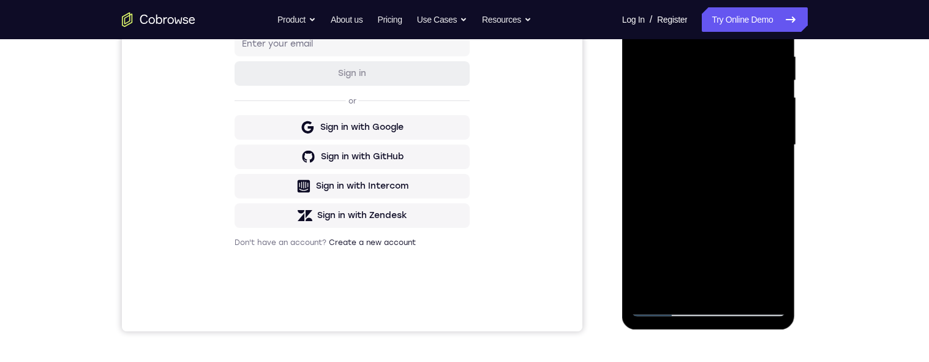
scroll to position [213, 0]
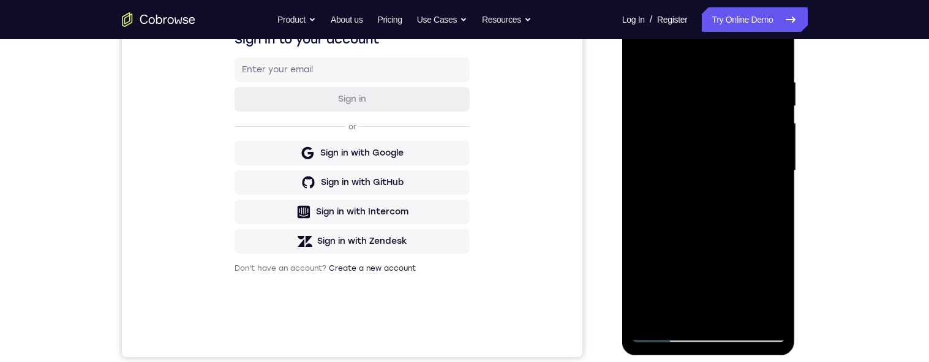
click at [696, 75] on div at bounding box center [708, 170] width 154 height 343
click at [691, 75] on div at bounding box center [708, 170] width 154 height 343
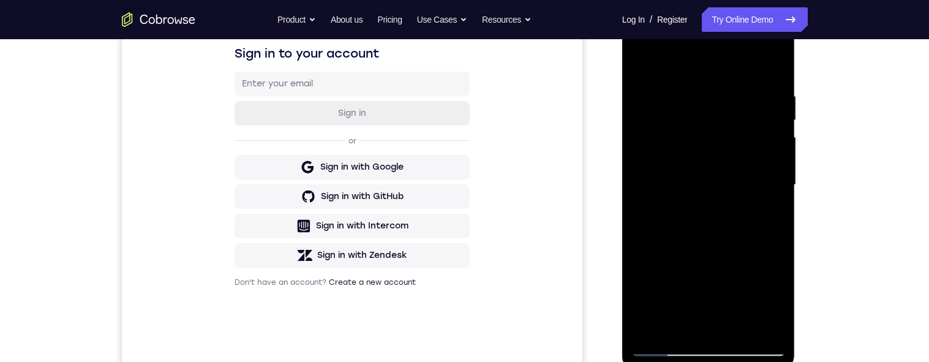
scroll to position [181, 0]
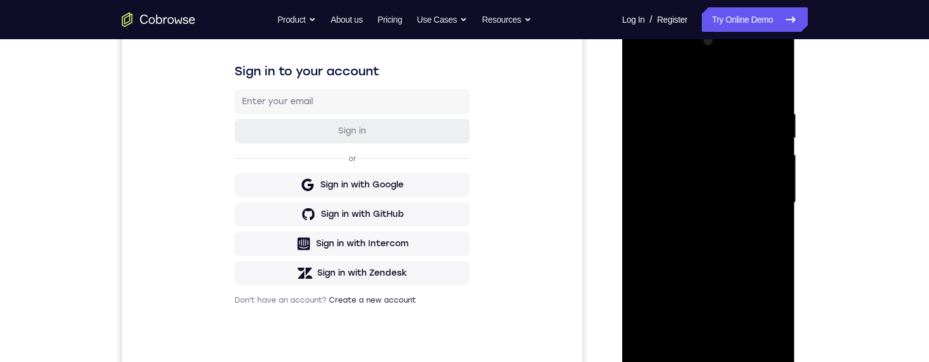
click at [693, 113] on div at bounding box center [708, 202] width 154 height 343
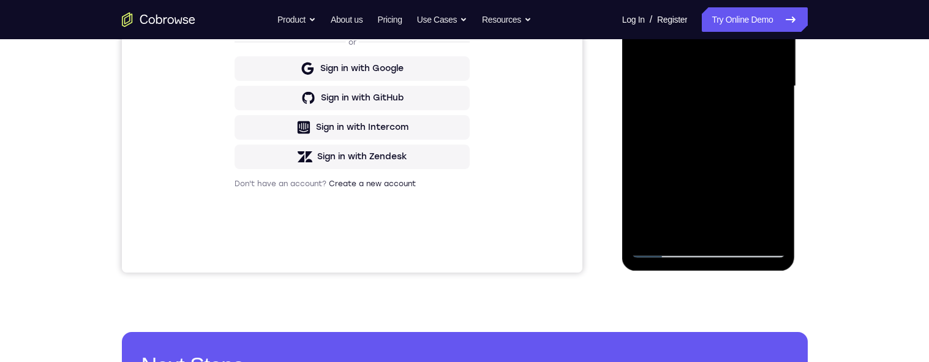
scroll to position [296, 0]
click at [859, 99] on div "Your Support Agent Your Customer Web iOS Android Next Steps We’d be happy to gi…" at bounding box center [464, 146] width 929 height 808
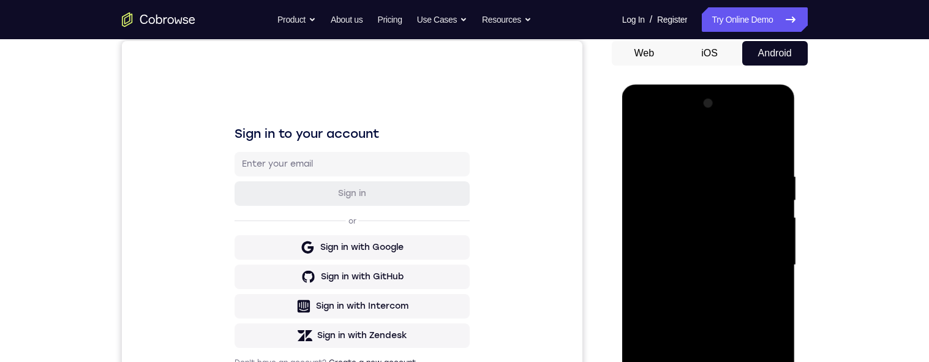
scroll to position [0, 0]
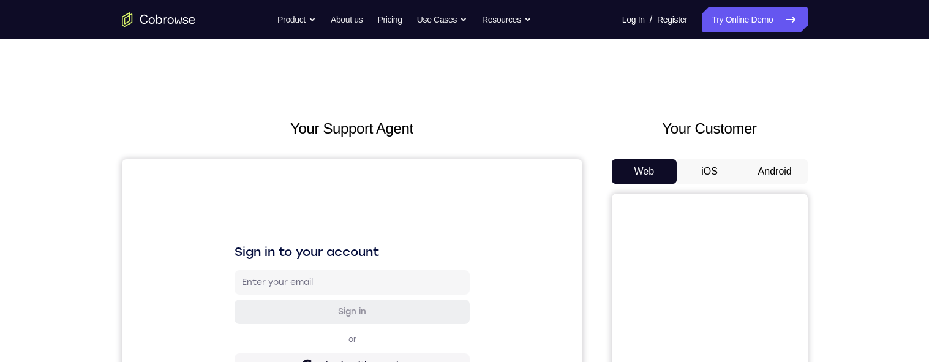
click at [773, 167] on button "Android" at bounding box center [775, 171] width 66 height 24
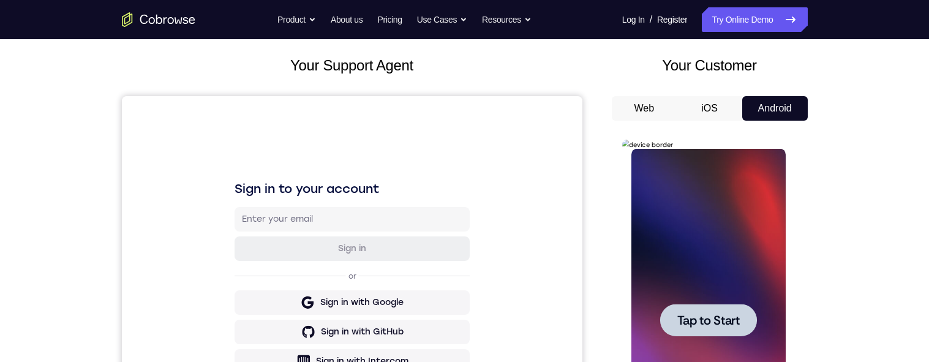
scroll to position [126, 0]
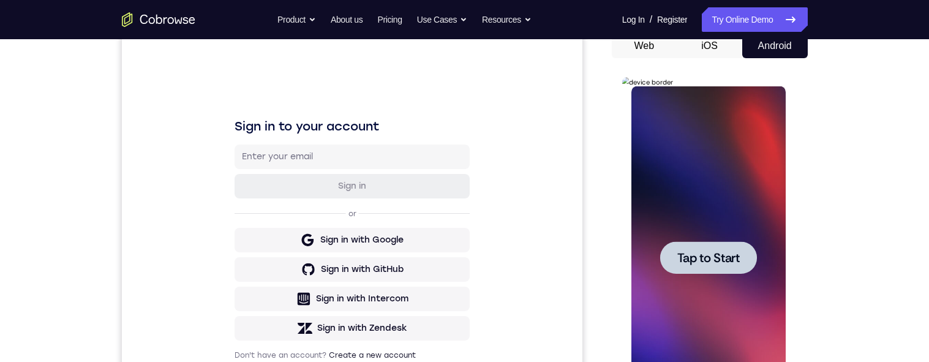
click at [731, 262] on span "Tap to Start" at bounding box center [708, 258] width 62 height 12
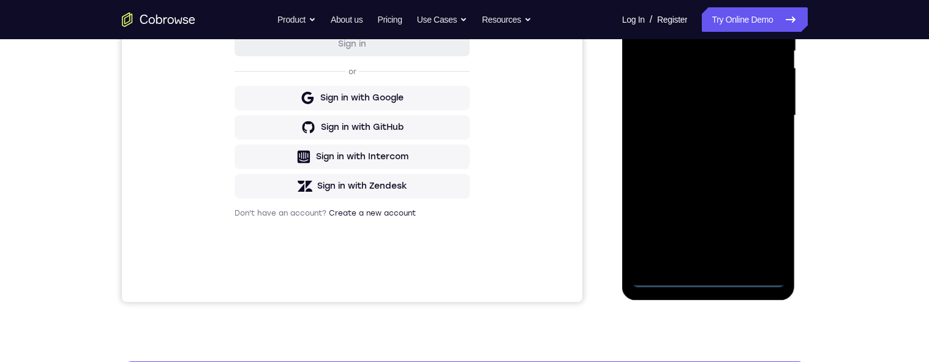
scroll to position [281, 0]
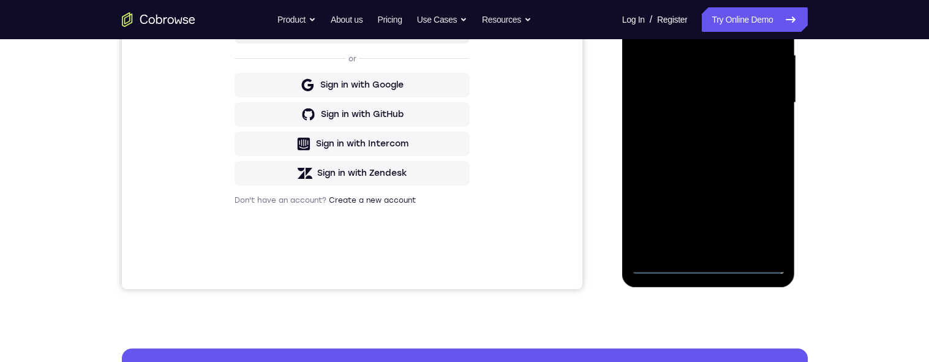
click at [715, 262] on div at bounding box center [708, 102] width 154 height 343
click at [713, 265] on div at bounding box center [708, 102] width 154 height 343
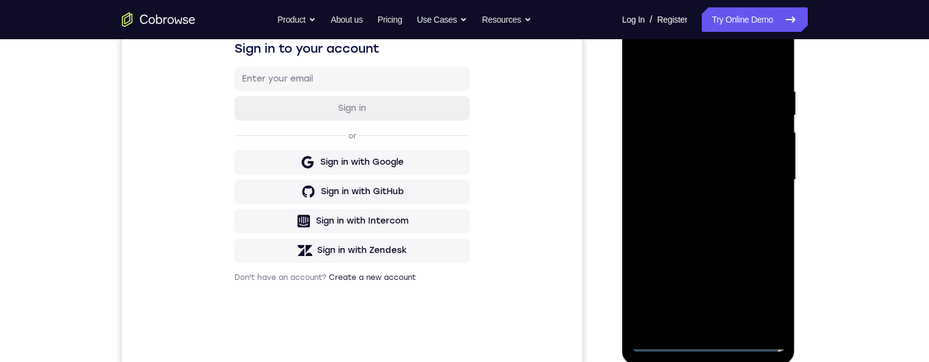
scroll to position [216, 0]
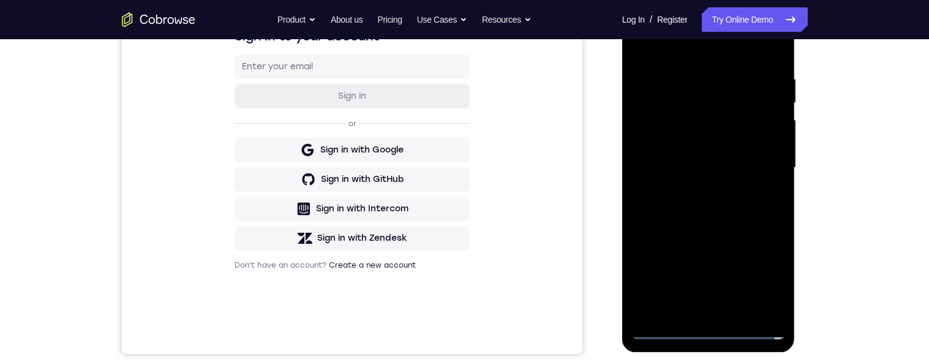
click at [763, 271] on div at bounding box center [708, 167] width 154 height 343
click at [765, 277] on div at bounding box center [708, 167] width 154 height 343
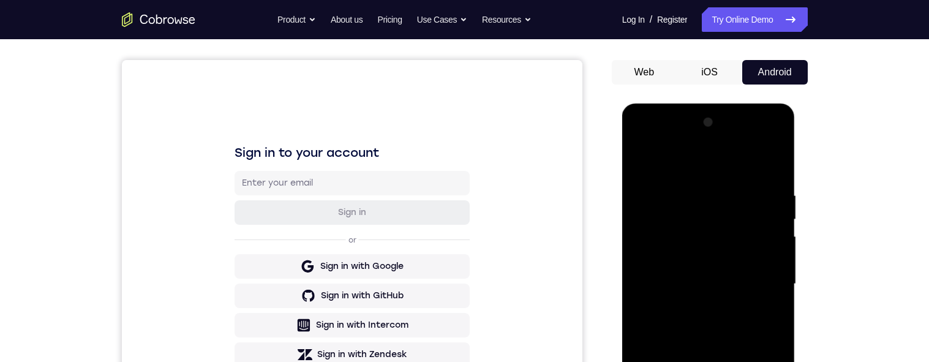
scroll to position [100, 0]
click at [668, 141] on div at bounding box center [708, 283] width 154 height 343
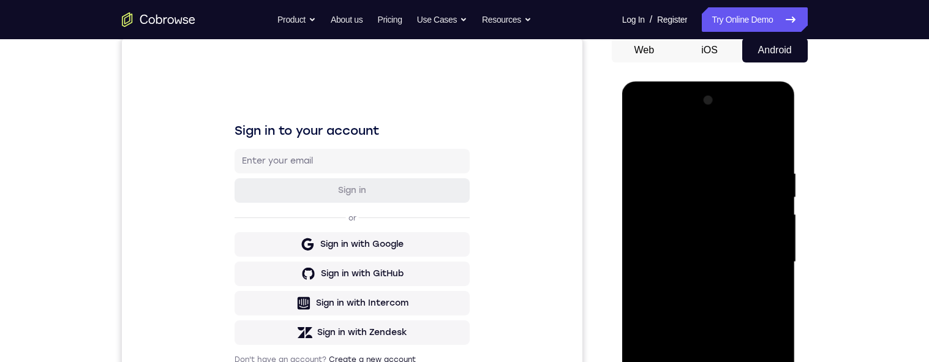
scroll to position [123, 0]
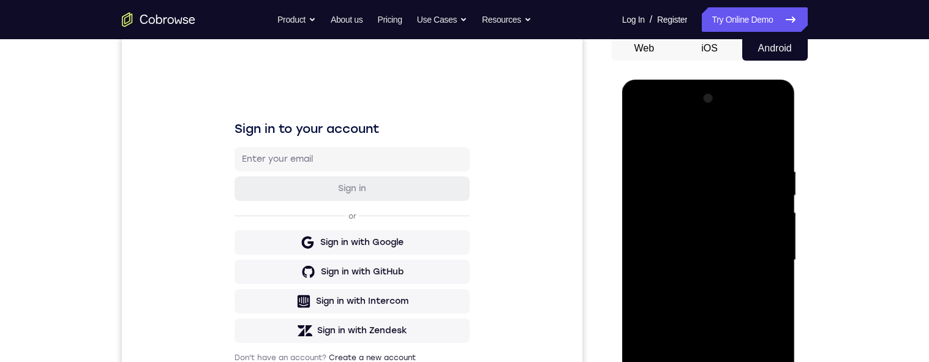
click at [666, 116] on div at bounding box center [708, 260] width 154 height 343
click at [666, 118] on div at bounding box center [708, 260] width 154 height 343
click at [762, 265] on div at bounding box center [708, 260] width 154 height 343
click at [771, 253] on div at bounding box center [708, 260] width 154 height 343
click at [758, 257] on div at bounding box center [708, 260] width 154 height 343
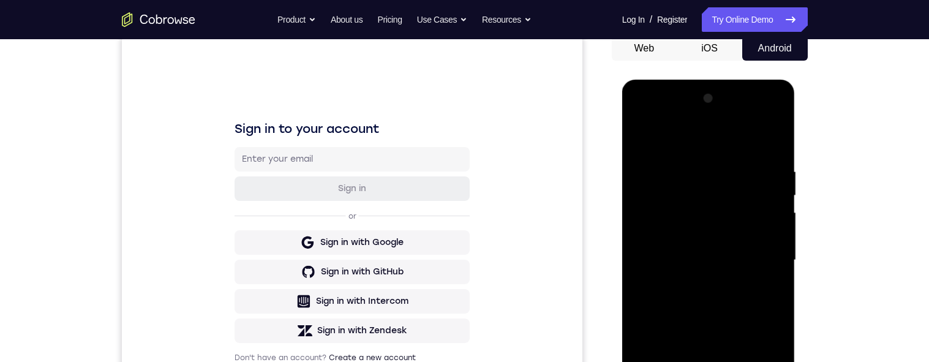
click at [764, 255] on div at bounding box center [708, 260] width 154 height 343
click at [764, 258] on div at bounding box center [708, 260] width 154 height 343
click at [696, 279] on div at bounding box center [708, 260] width 154 height 343
click at [682, 243] on div at bounding box center [708, 260] width 154 height 343
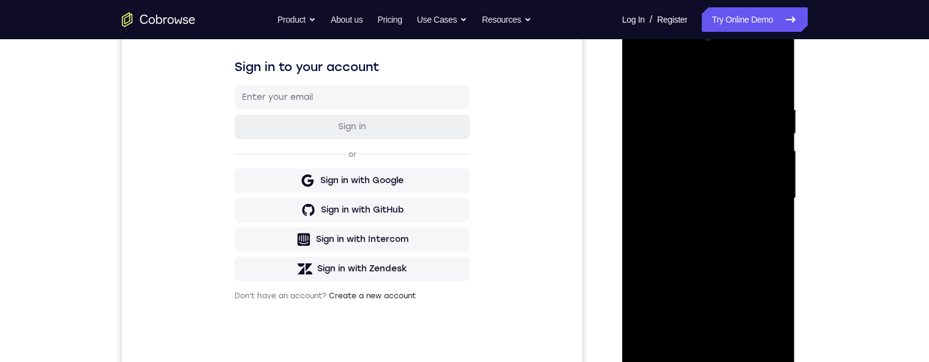
scroll to position [189, 0]
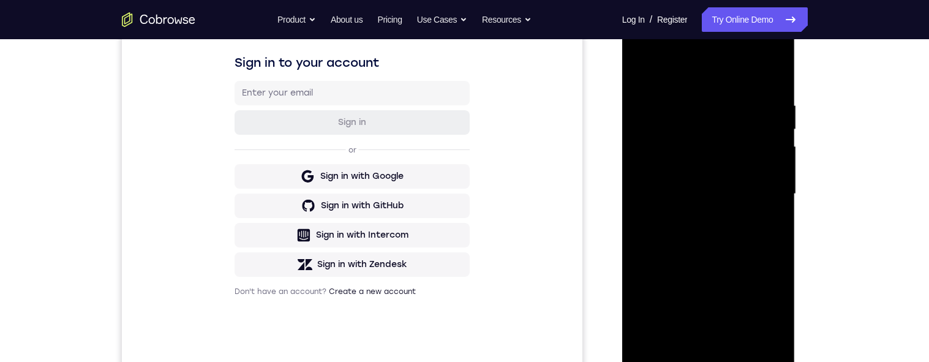
click at [778, 312] on div at bounding box center [708, 194] width 154 height 343
click at [697, 172] on div at bounding box center [708, 194] width 154 height 343
click at [727, 196] on div at bounding box center [708, 194] width 154 height 343
click at [756, 258] on div at bounding box center [708, 194] width 154 height 343
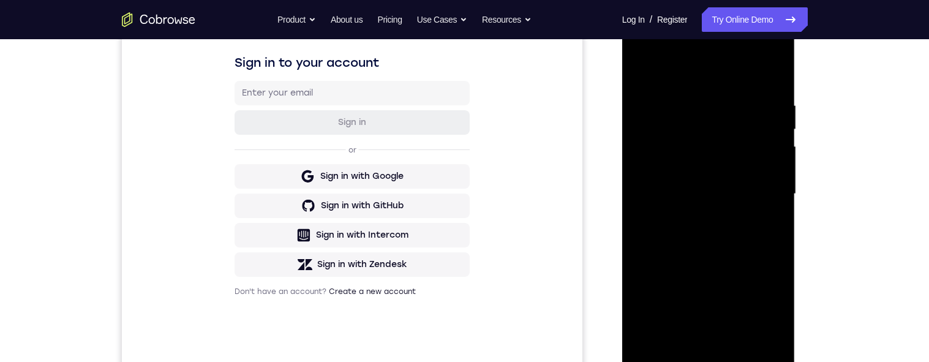
click at [756, 258] on div at bounding box center [708, 194] width 154 height 343
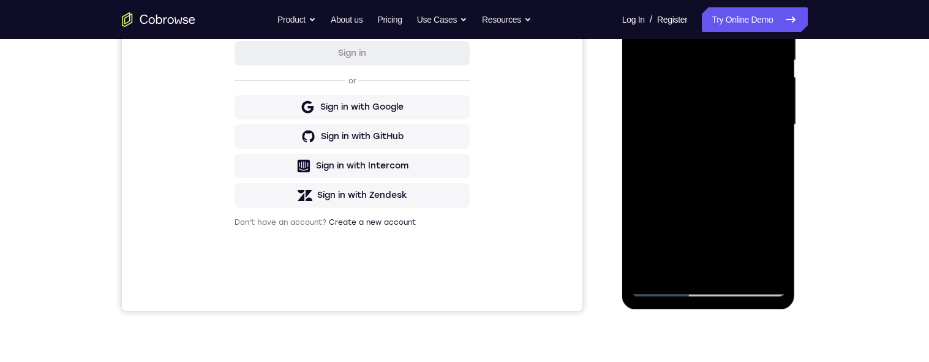
click at [700, 187] on div at bounding box center [708, 124] width 154 height 343
click at [704, 187] on div at bounding box center [708, 124] width 154 height 343
click at [704, 193] on div at bounding box center [708, 124] width 154 height 343
click at [709, 192] on div at bounding box center [708, 124] width 154 height 343
click at [709, 189] on div at bounding box center [708, 124] width 154 height 343
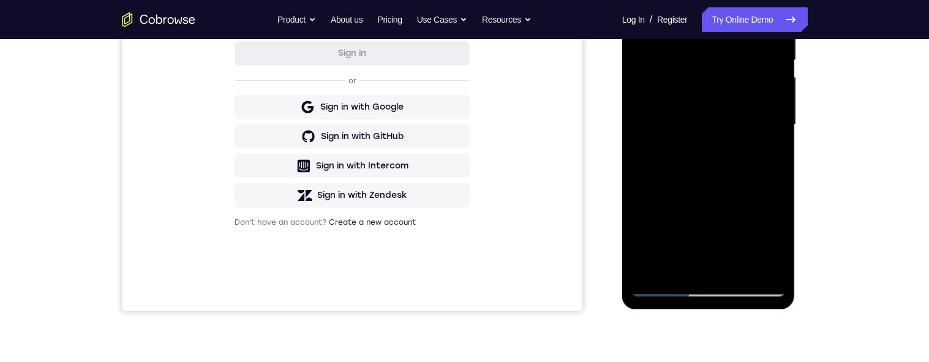
click at [710, 193] on div at bounding box center [708, 124] width 154 height 343
click at [711, 197] on div at bounding box center [708, 124] width 154 height 343
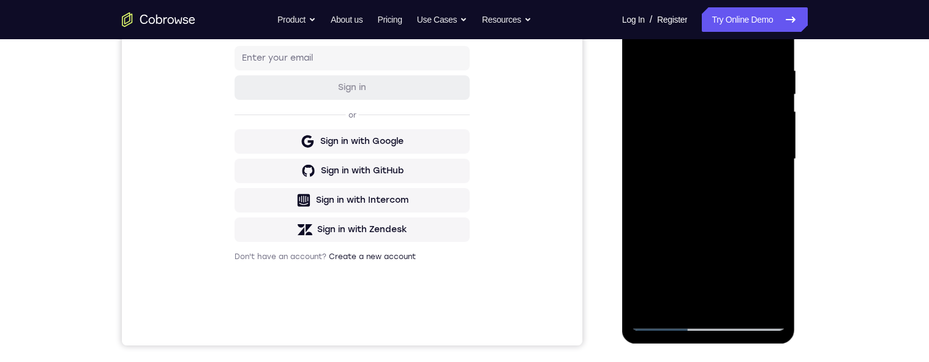
scroll to position [212, 0]
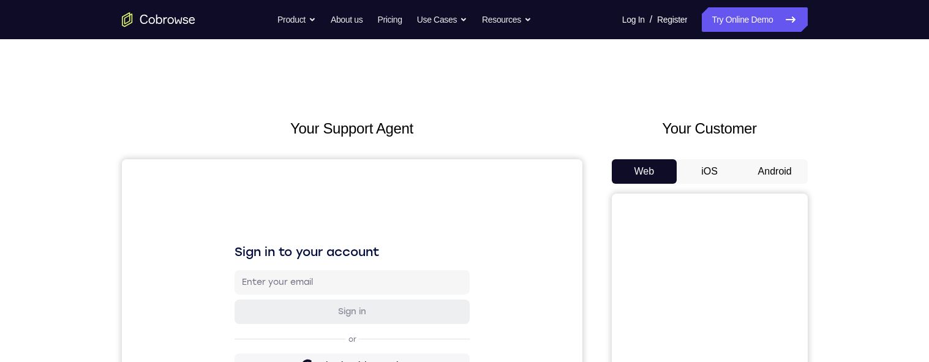
click at [754, 163] on button "Android" at bounding box center [775, 171] width 66 height 24
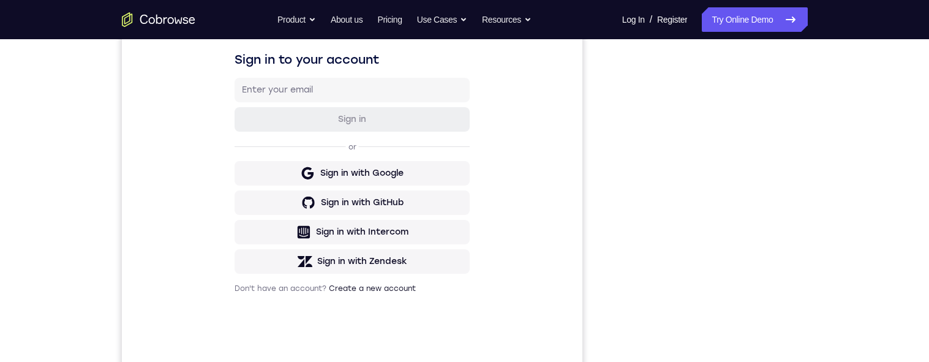
scroll to position [202, 0]
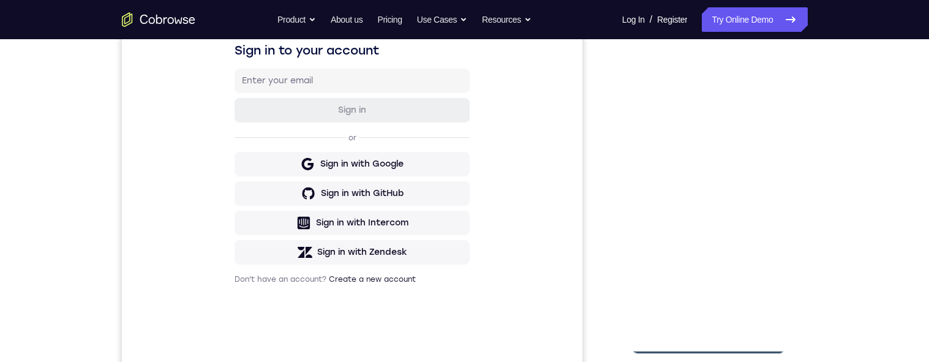
click at [712, 344] on div at bounding box center [708, 181] width 154 height 343
click at [715, 342] on div at bounding box center [708, 181] width 154 height 343
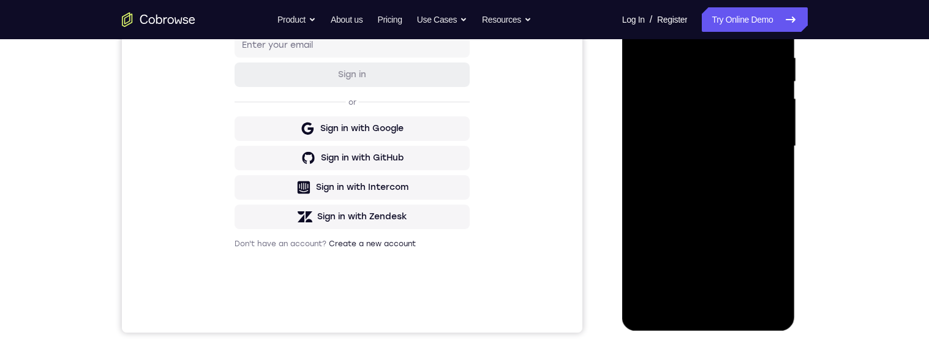
scroll to position [288, 0]
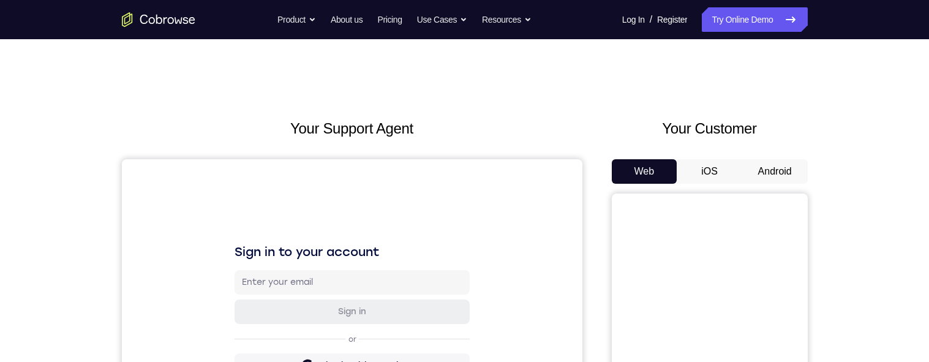
click at [769, 173] on button "Android" at bounding box center [775, 171] width 66 height 24
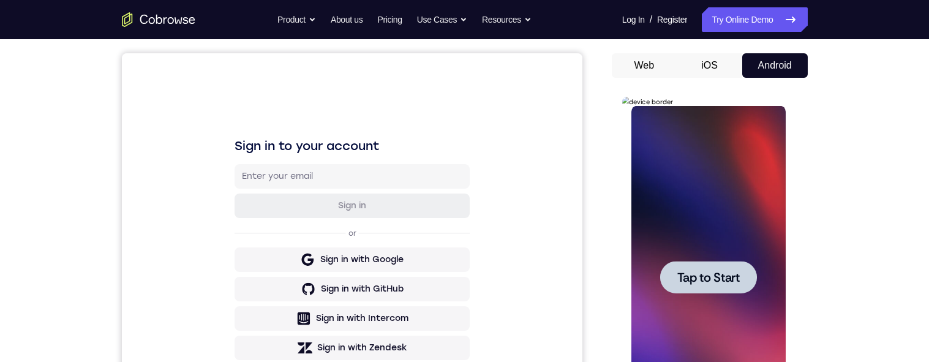
scroll to position [213, 0]
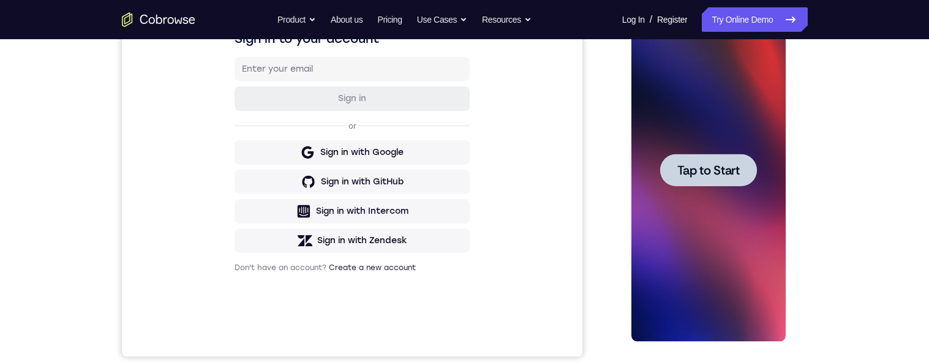
click at [712, 174] on span "Tap to Start" at bounding box center [708, 170] width 62 height 12
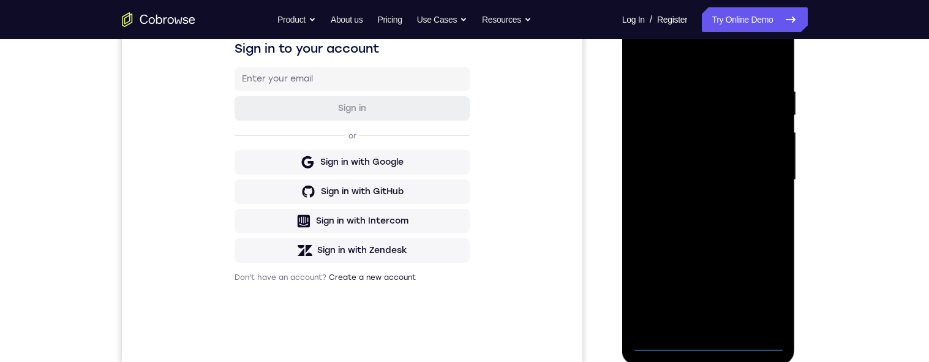
scroll to position [250, 0]
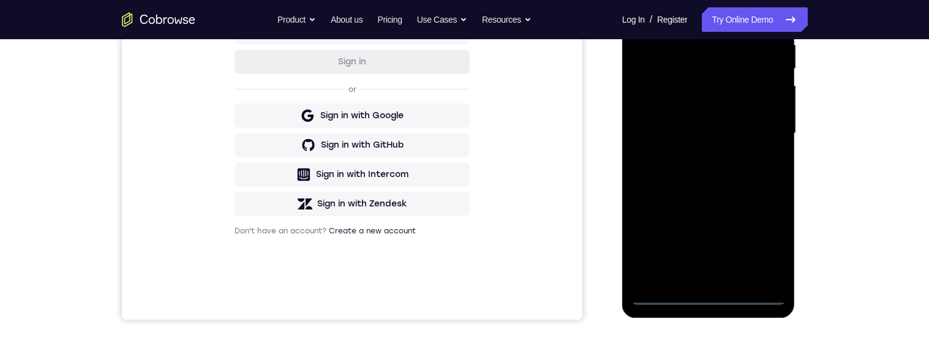
click at [711, 295] on div at bounding box center [708, 133] width 154 height 343
click at [764, 251] on div at bounding box center [708, 133] width 154 height 343
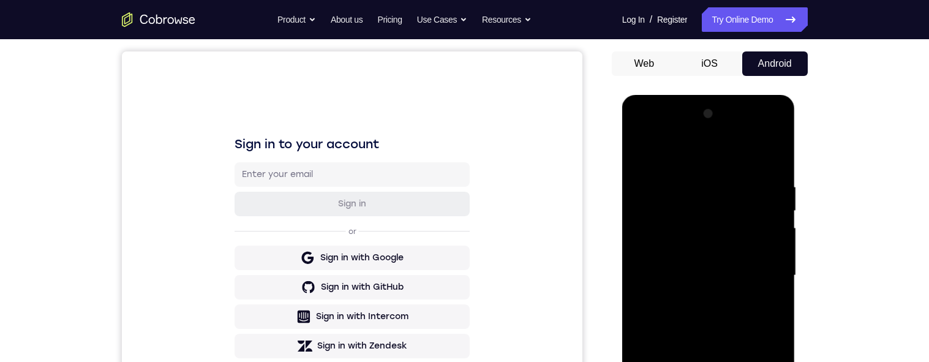
scroll to position [66, 0]
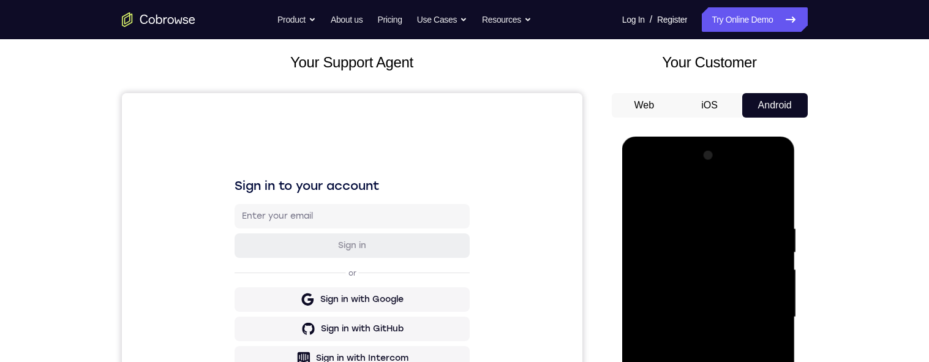
click at [686, 179] on div at bounding box center [708, 317] width 154 height 343
click at [682, 175] on div at bounding box center [708, 317] width 154 height 343
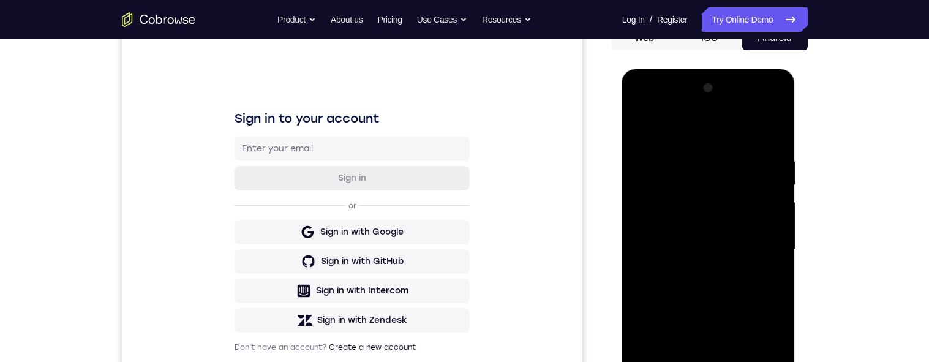
click at [657, 111] on div at bounding box center [708, 249] width 154 height 343
click at [663, 103] on div at bounding box center [708, 249] width 154 height 343
click at [665, 104] on div at bounding box center [708, 249] width 154 height 343
click at [764, 243] on div at bounding box center [708, 249] width 154 height 343
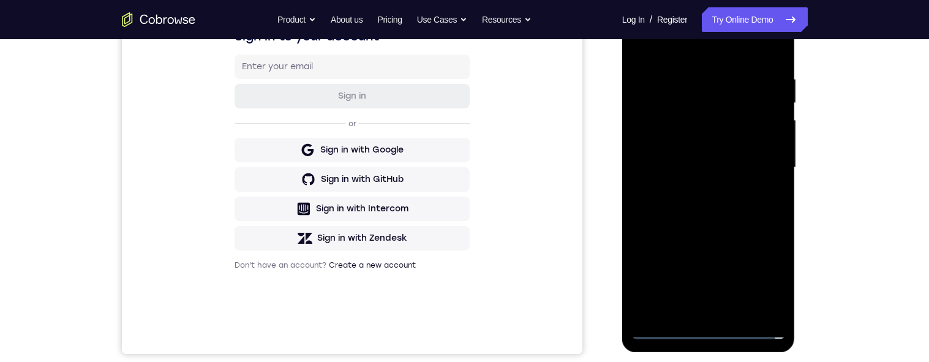
scroll to position [214, 0]
click at [698, 197] on div at bounding box center [708, 169] width 154 height 343
click at [713, 157] on div at bounding box center [708, 169] width 154 height 343
click at [681, 147] on div at bounding box center [708, 169] width 154 height 343
click at [708, 167] on div at bounding box center [708, 169] width 154 height 343
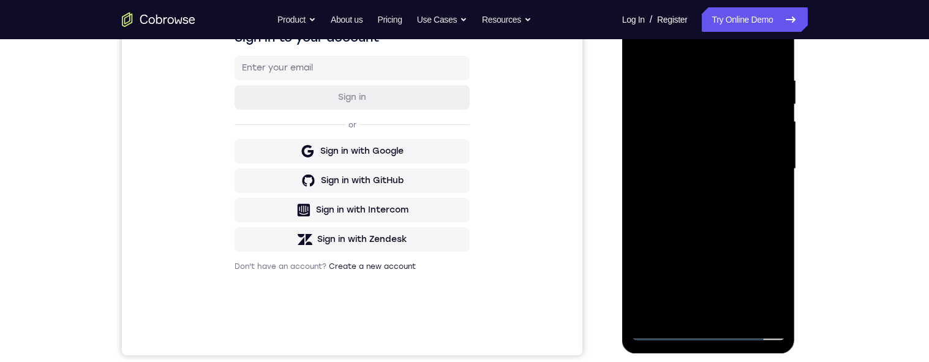
scroll to position [161, 0]
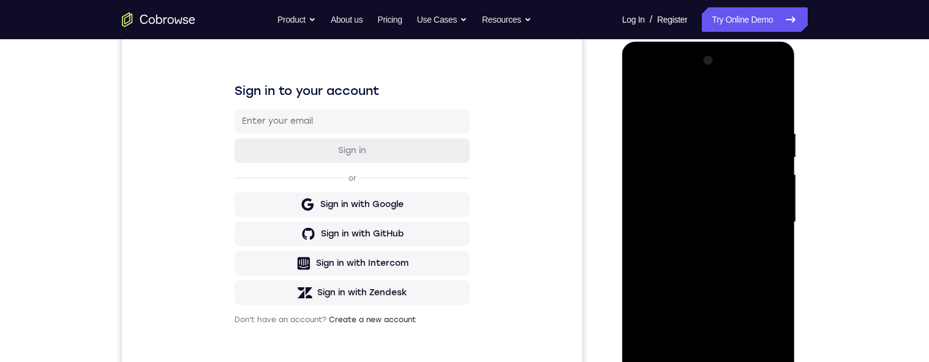
click at [711, 285] on div at bounding box center [708, 222] width 154 height 343
click at [721, 266] on div at bounding box center [708, 222] width 154 height 343
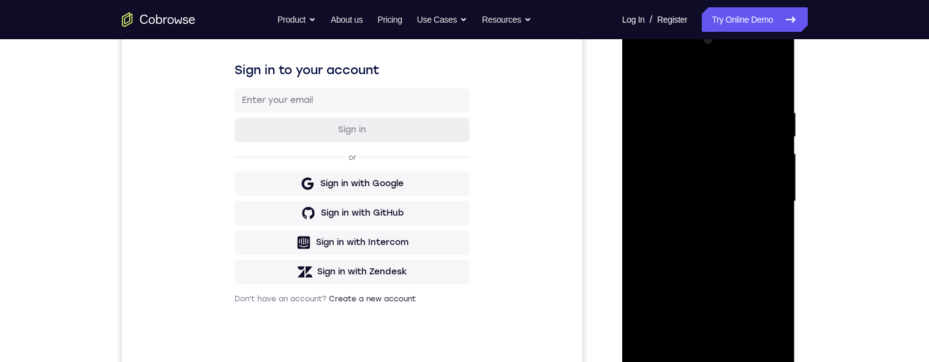
click at [854, 86] on div "Your Support Agent Your Customer Web iOS Android Next Steps We’d be happy to gi…" at bounding box center [465, 261] width 784 height 808
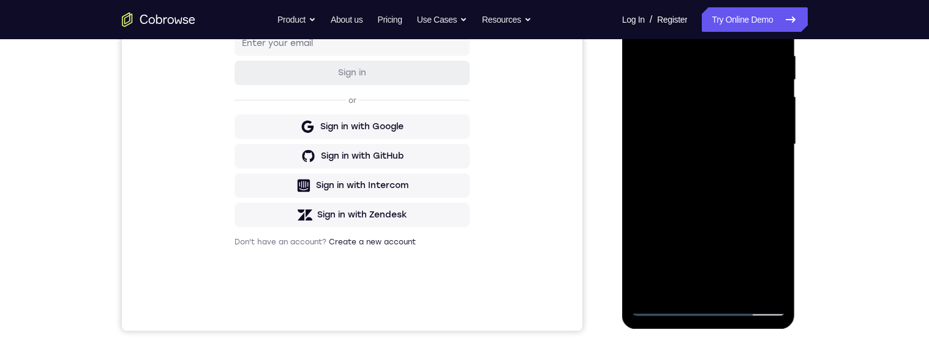
scroll to position [271, 0]
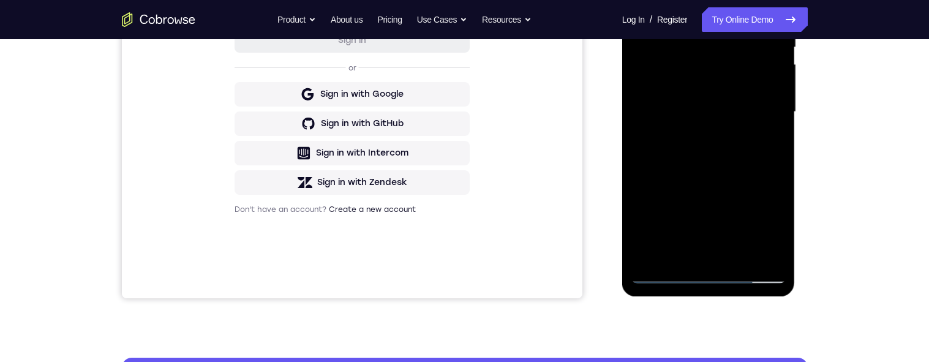
click at [740, 252] on div at bounding box center [708, 112] width 154 height 343
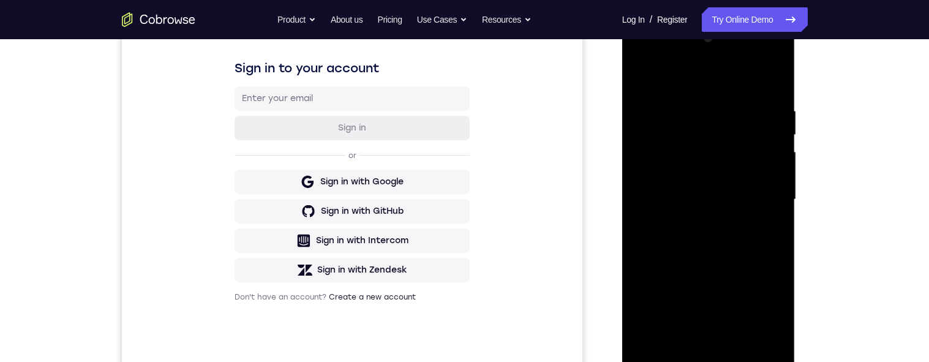
click at [722, 268] on div at bounding box center [708, 199] width 154 height 343
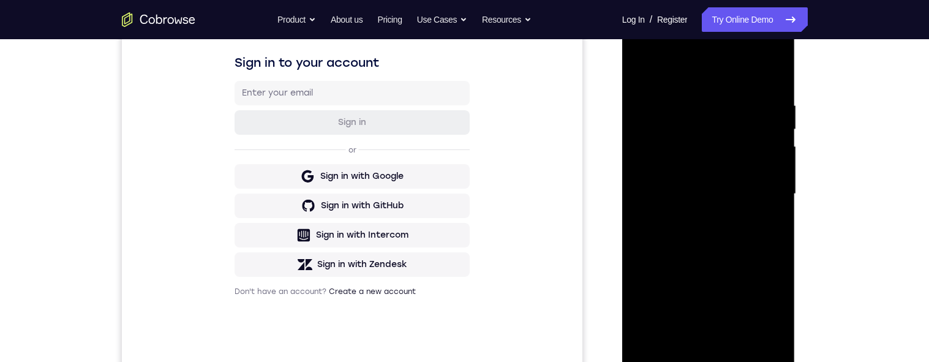
scroll to position [199, 0]
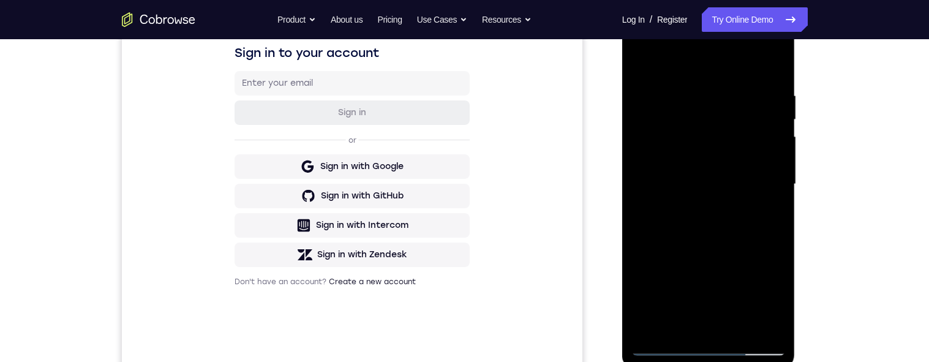
click at [747, 179] on div at bounding box center [708, 184] width 154 height 343
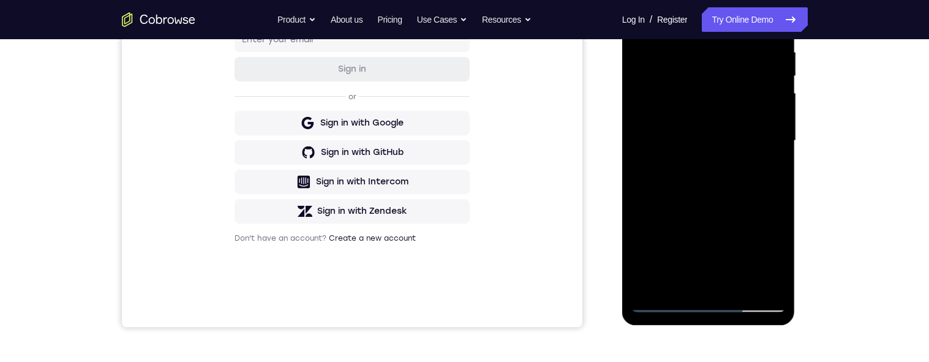
click at [667, 287] on div at bounding box center [708, 140] width 154 height 343
click at [764, 170] on div at bounding box center [708, 140] width 154 height 343
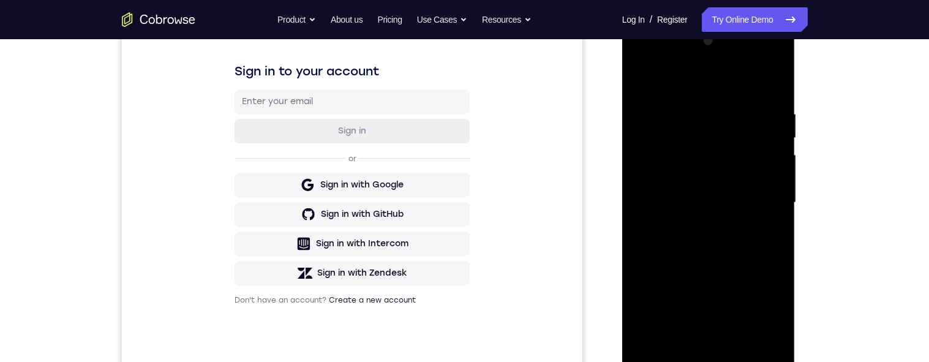
scroll to position [150, 0]
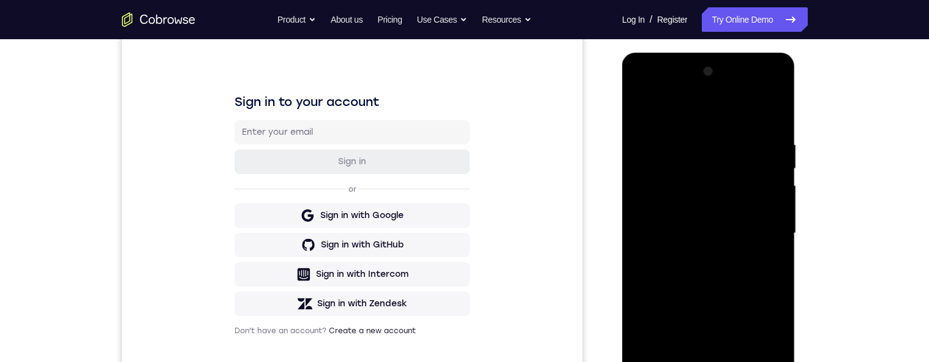
click at [642, 115] on div at bounding box center [708, 233] width 154 height 343
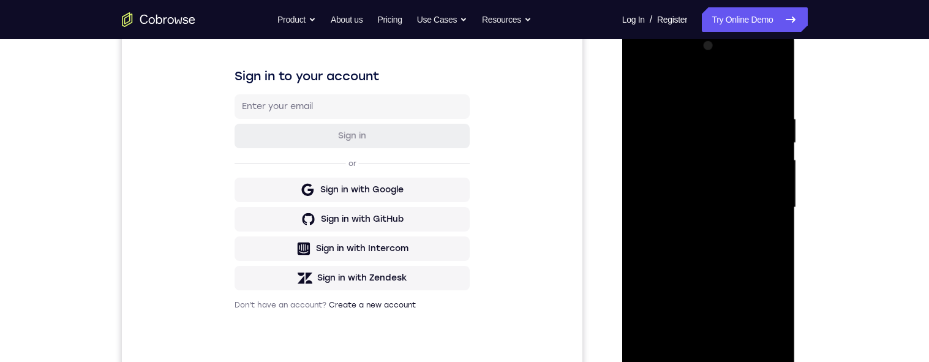
click at [679, 173] on div at bounding box center [708, 207] width 154 height 343
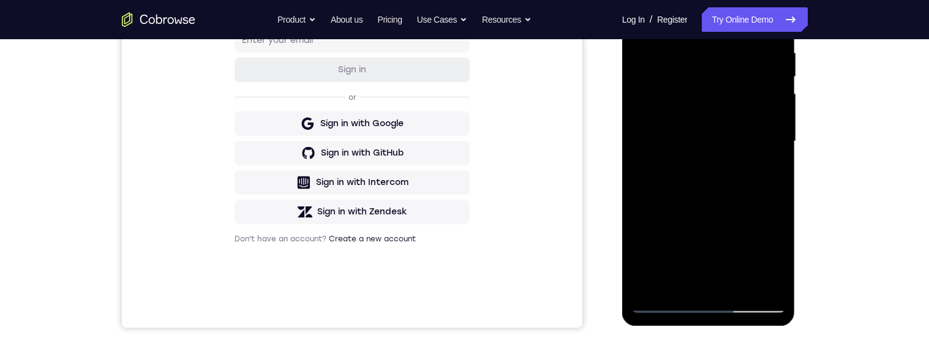
click at [668, 279] on div at bounding box center [708, 141] width 154 height 343
click at [763, 171] on div at bounding box center [708, 141] width 154 height 343
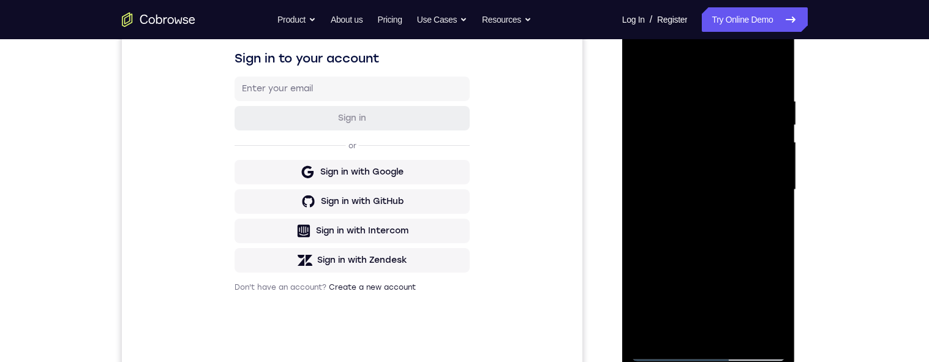
scroll to position [170, 0]
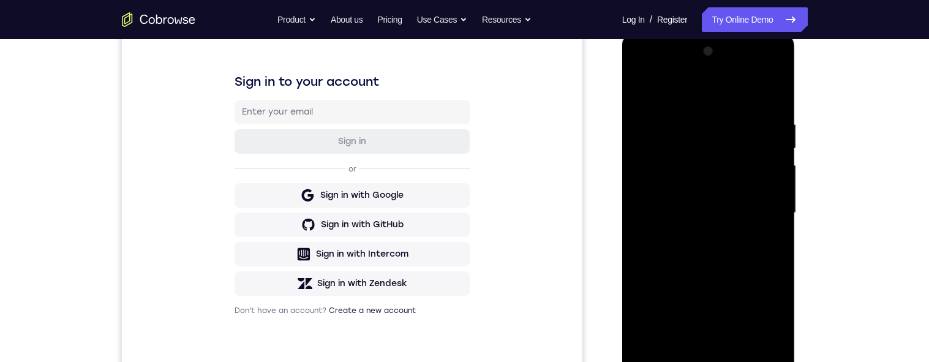
click at [642, 98] on div at bounding box center [708, 213] width 154 height 343
click at [723, 209] on div at bounding box center [708, 213] width 154 height 343
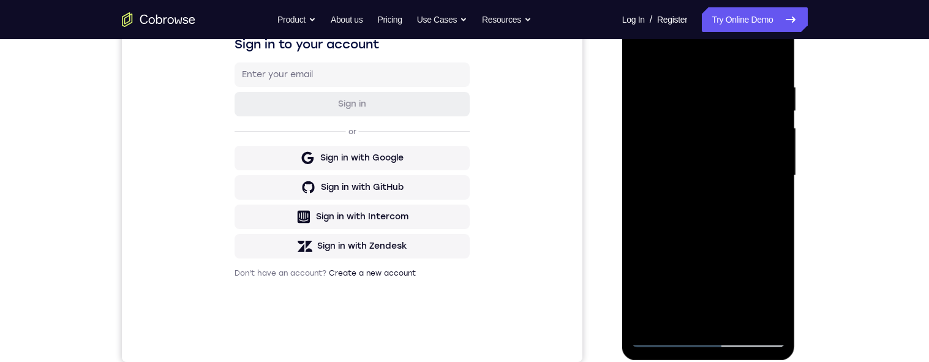
scroll to position [156, 0]
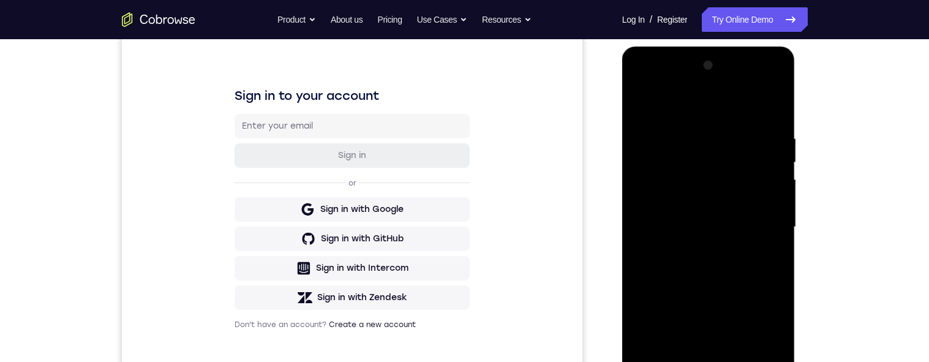
click at [644, 108] on div at bounding box center [708, 227] width 154 height 343
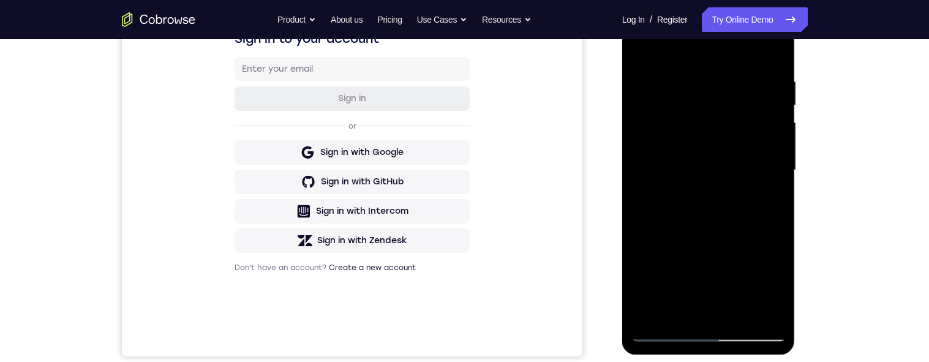
click at [747, 195] on div at bounding box center [708, 170] width 154 height 343
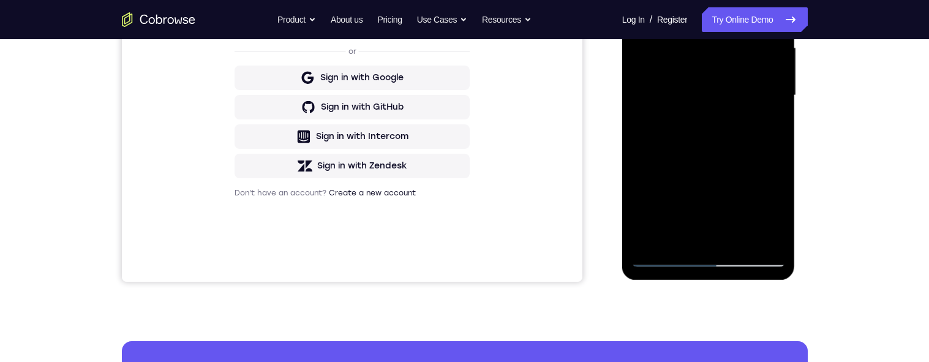
click at [693, 232] on div at bounding box center [708, 95] width 154 height 343
click at [774, 218] on div at bounding box center [708, 95] width 154 height 343
click at [774, 216] on div at bounding box center [708, 95] width 154 height 343
click at [774, 214] on div at bounding box center [708, 95] width 154 height 343
click at [767, 127] on div at bounding box center [708, 95] width 154 height 343
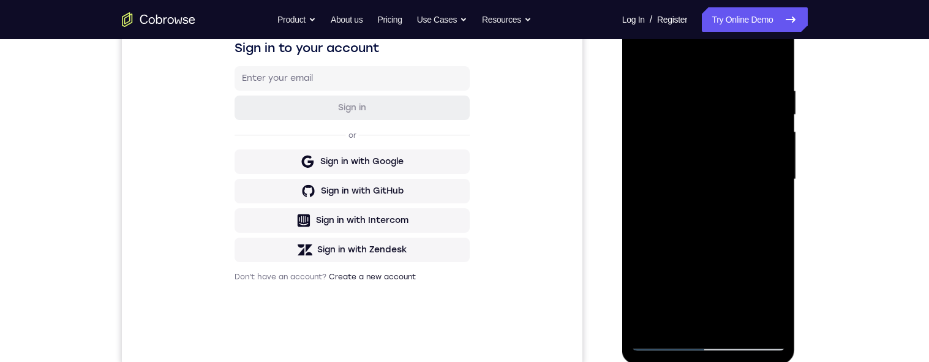
scroll to position [169, 0]
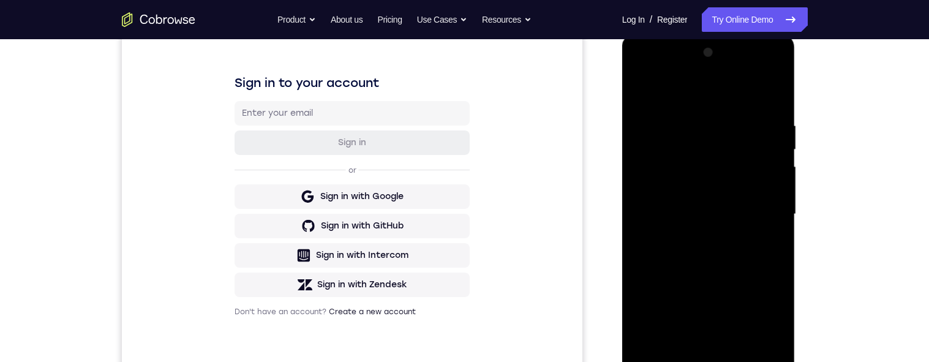
click at [641, 94] on div at bounding box center [708, 214] width 154 height 343
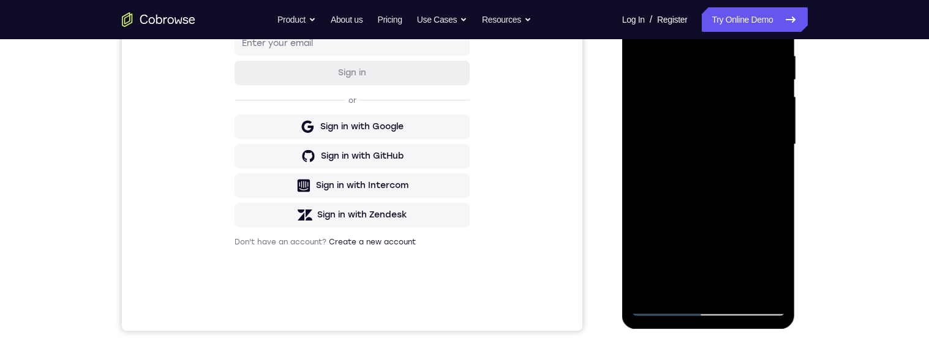
scroll to position [210, 0]
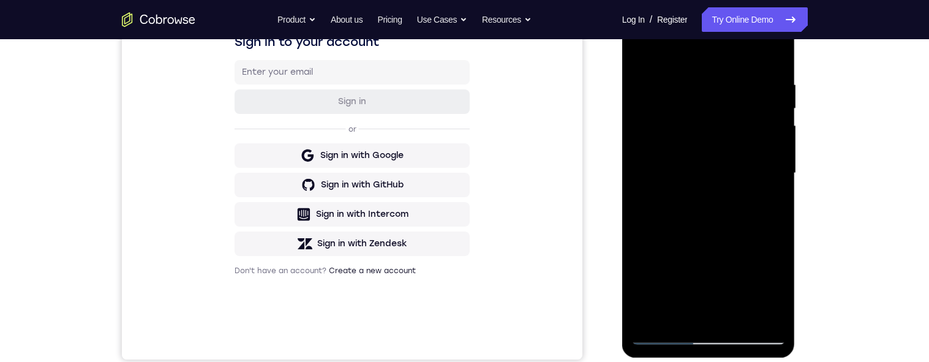
click at [676, 169] on div at bounding box center [708, 173] width 154 height 343
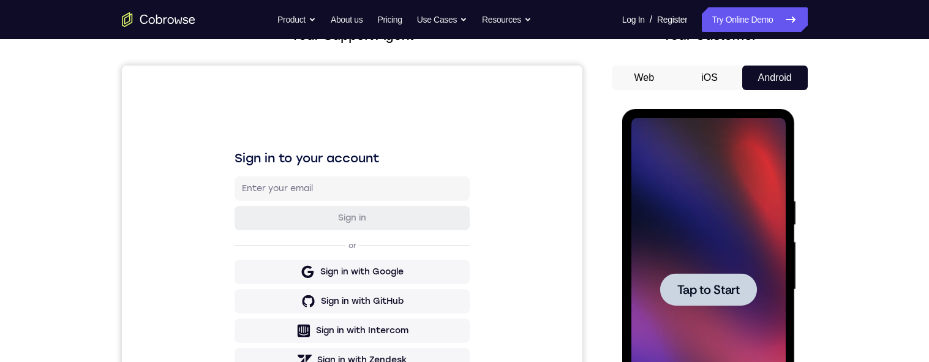
scroll to position [0, 0]
